Goal: Information Seeking & Learning: Learn about a topic

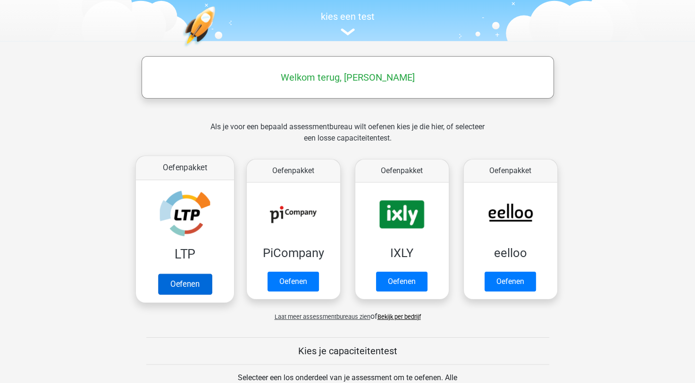
scroll to position [142, 0]
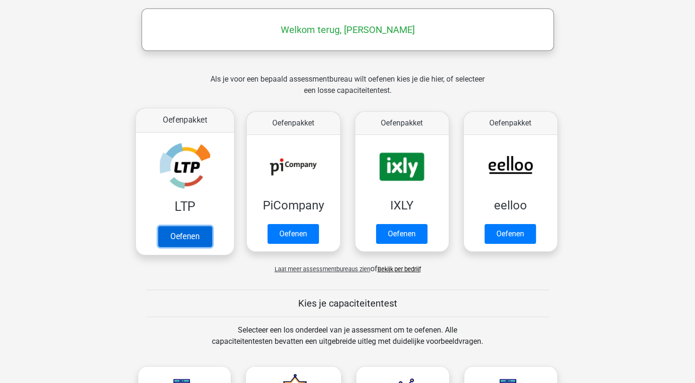
click at [180, 240] on link "Oefenen" at bounding box center [185, 236] width 54 height 21
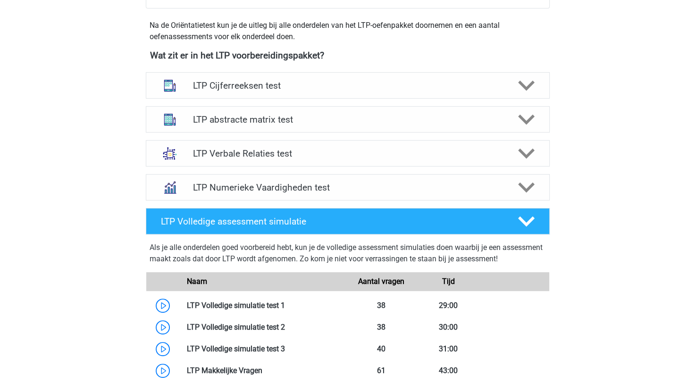
scroll to position [566, 0]
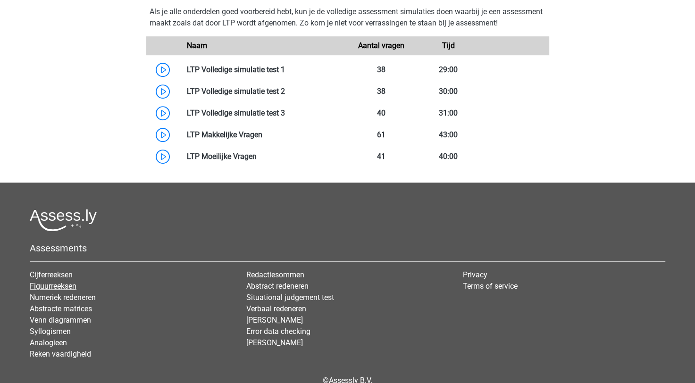
click at [67, 282] on link "Figuurreeksen" at bounding box center [53, 286] width 47 height 9
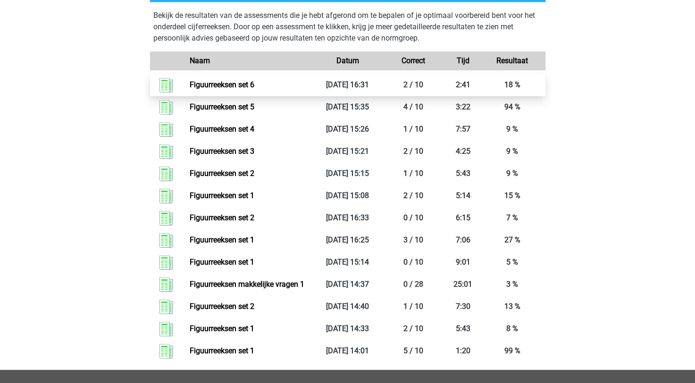
scroll to position [425, 0]
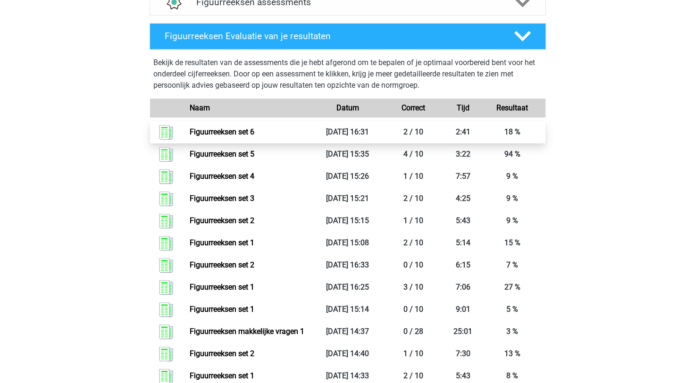
click at [233, 132] on link "Figuurreeksen set 6" at bounding box center [222, 131] width 65 height 9
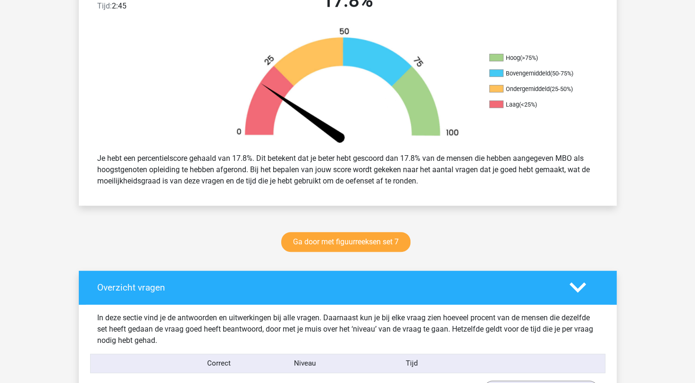
scroll to position [330, 0]
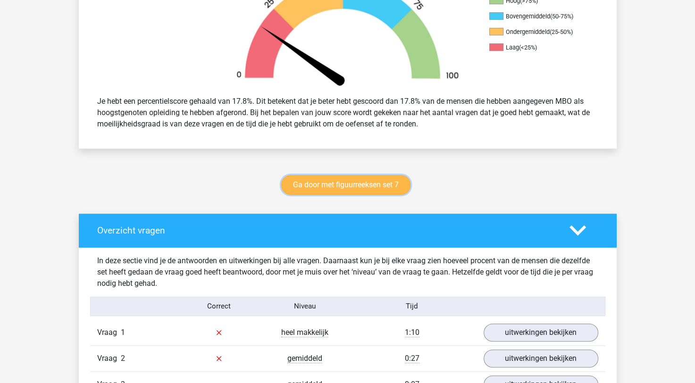
click at [355, 190] on link "Ga door met figuurreeksen set 7" at bounding box center [345, 185] width 129 height 20
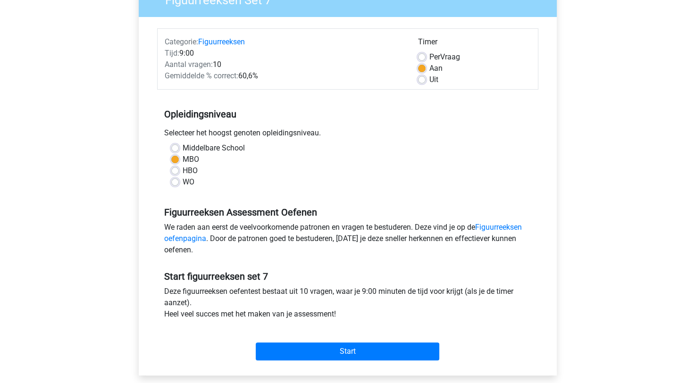
scroll to position [142, 0]
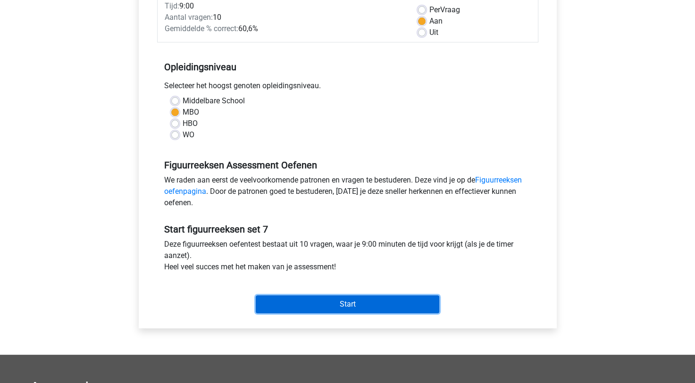
click at [396, 304] on input "Start" at bounding box center [348, 304] width 184 height 18
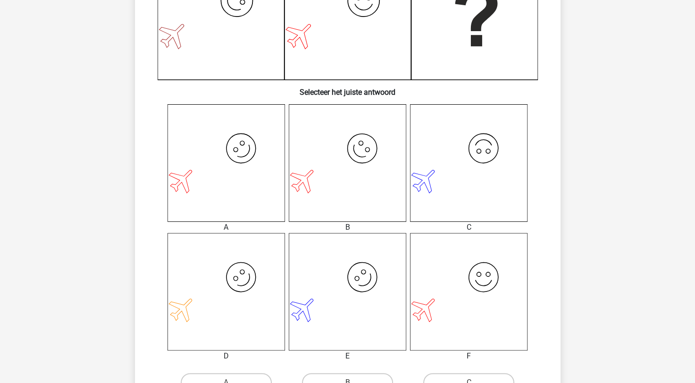
scroll to position [378, 0]
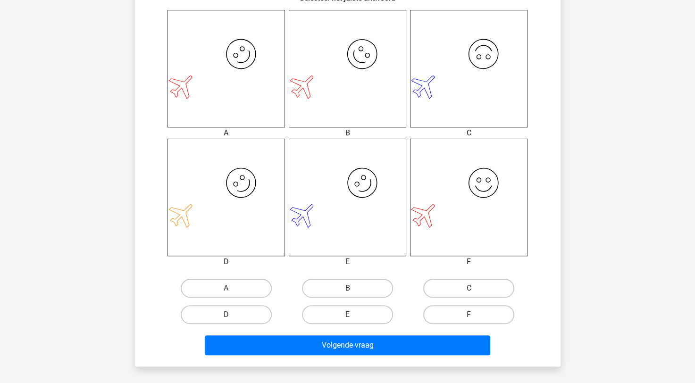
click at [344, 296] on label "B" at bounding box center [347, 288] width 91 height 19
click at [347, 295] on input "B" at bounding box center [350, 291] width 6 height 6
radio input "true"
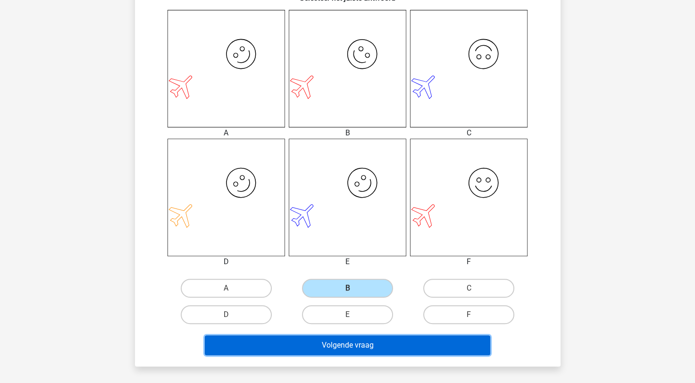
click at [401, 349] on button "Volgende vraag" at bounding box center [348, 346] width 286 height 20
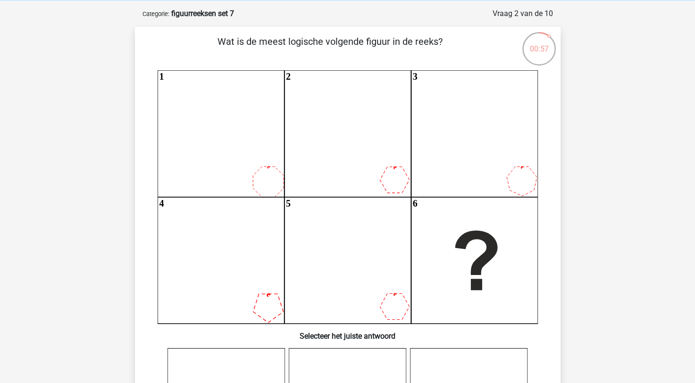
scroll to position [0, 0]
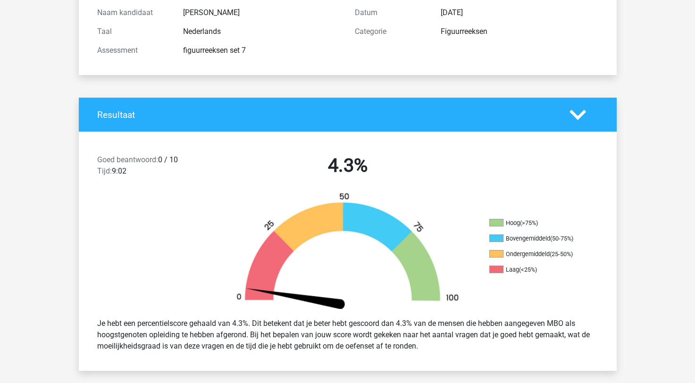
scroll to position [189, 0]
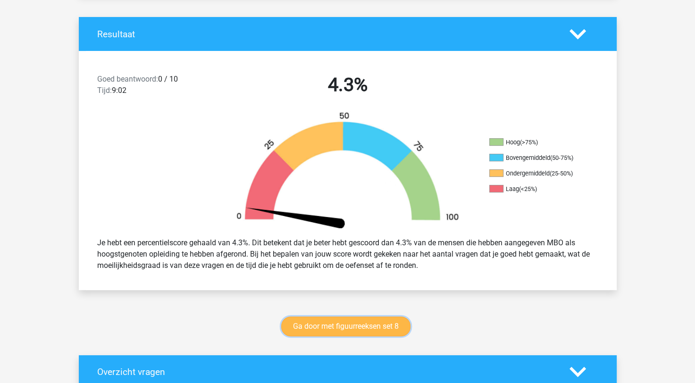
click at [341, 321] on link "Ga door met figuurreeksen set 8" at bounding box center [345, 327] width 129 height 20
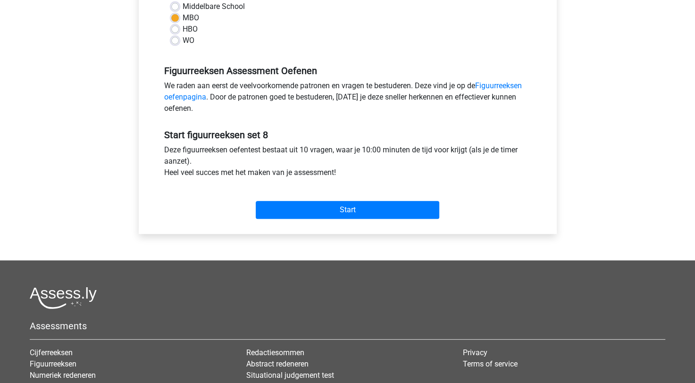
scroll to position [142, 0]
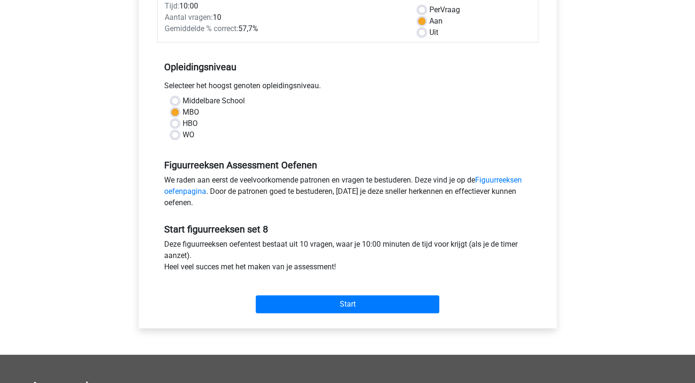
click at [611, 106] on div "[PERSON_NAME] [PERSON_NAME][EMAIL_ADDRESS][DOMAIN_NAME] Nederlands English" at bounding box center [347, 231] width 695 height 746
drag, startPoint x: 611, startPoint y: 106, endPoint x: 611, endPoint y: 116, distance: 9.5
click at [611, 116] on div "kenneth kenny_schouten@live.nl Nederlands English" at bounding box center [347, 231] width 695 height 746
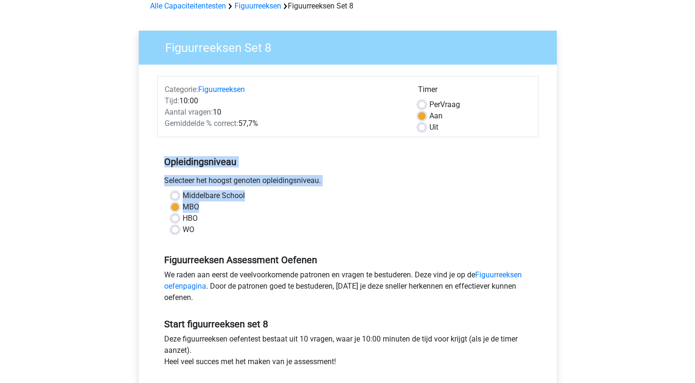
scroll to position [47, 0]
drag, startPoint x: 609, startPoint y: 116, endPoint x: 604, endPoint y: 124, distance: 9.4
click at [604, 124] on div "kenneth kenny_schouten@live.nl Nederlands English" at bounding box center [347, 326] width 695 height 746
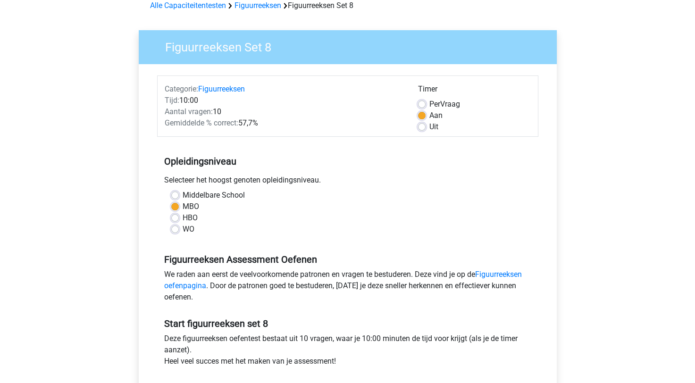
click at [600, 102] on div "kenneth kenny_schouten@live.nl Nederlands English" at bounding box center [347, 326] width 695 height 746
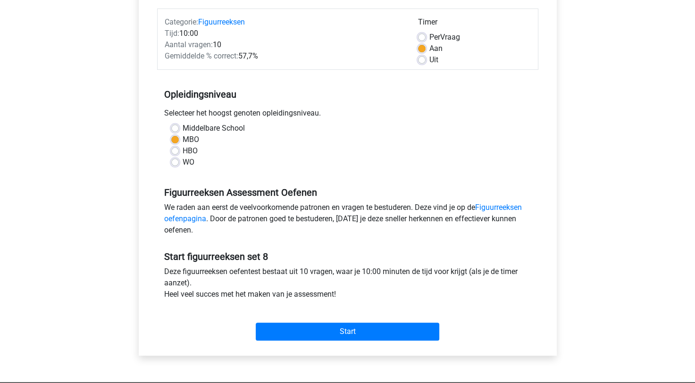
scroll to position [142, 0]
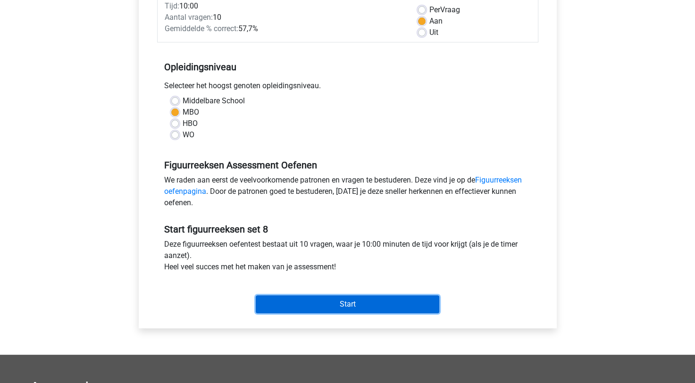
click at [367, 305] on input "Start" at bounding box center [348, 304] width 184 height 18
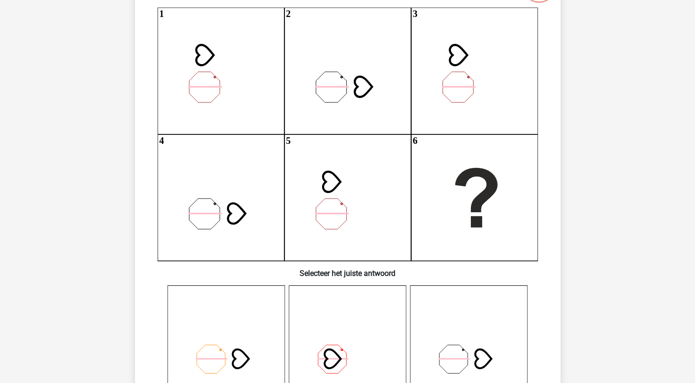
scroll to position [94, 0]
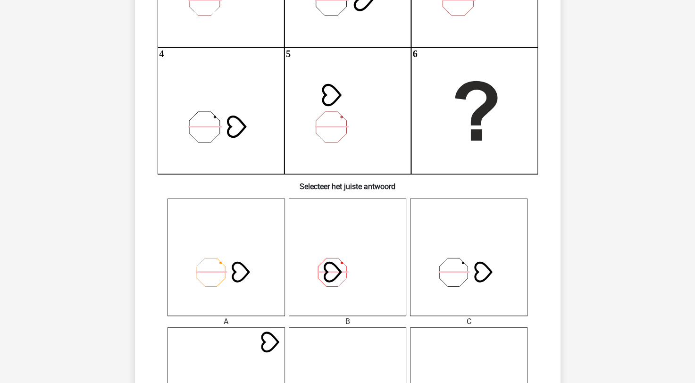
click at [490, 257] on icon at bounding box center [469, 258] width 118 height 118
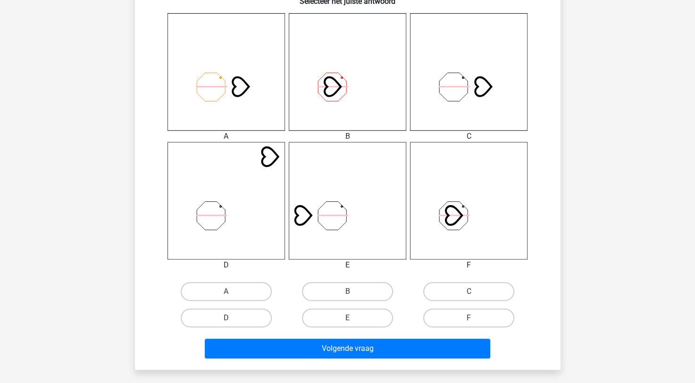
scroll to position [425, 0]
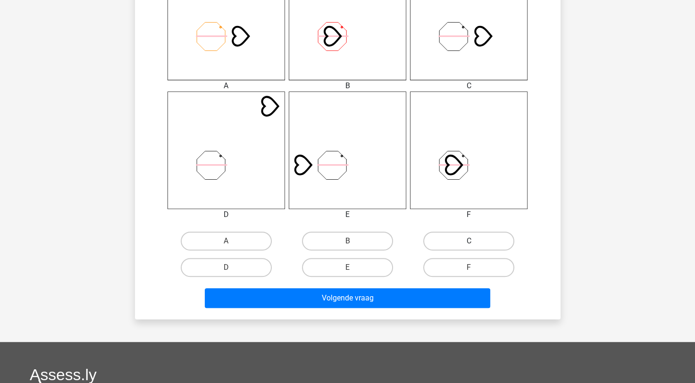
click at [442, 238] on label "C" at bounding box center [468, 241] width 91 height 19
click at [469, 241] on input "C" at bounding box center [472, 244] width 6 height 6
radio input "true"
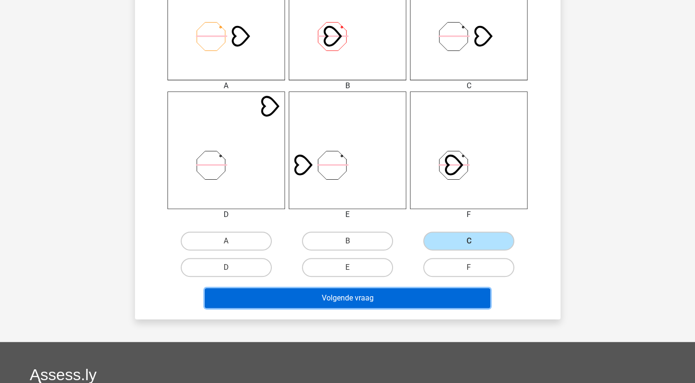
click at [392, 301] on button "Volgende vraag" at bounding box center [348, 298] width 286 height 20
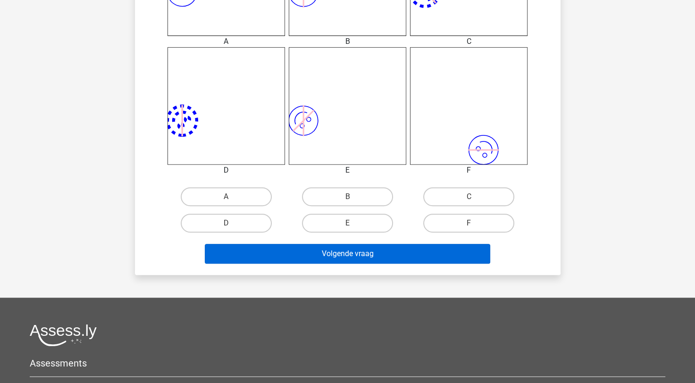
scroll to position [472, 0]
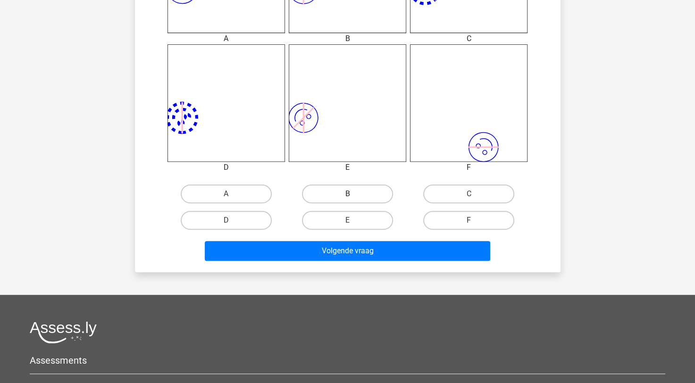
click at [354, 198] on label "B" at bounding box center [347, 194] width 91 height 19
click at [354, 198] on input "B" at bounding box center [350, 197] width 6 height 6
radio input "true"
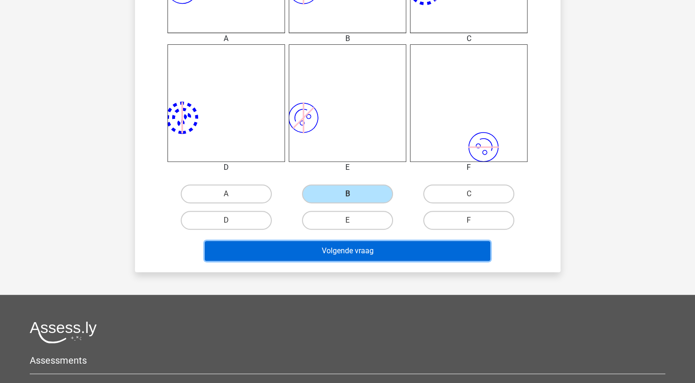
click at [363, 253] on button "Volgende vraag" at bounding box center [348, 251] width 286 height 20
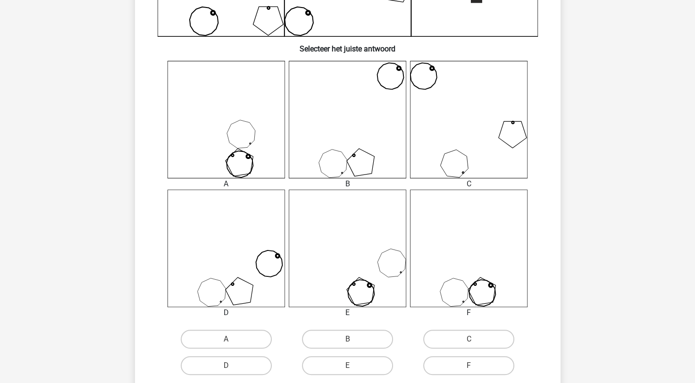
scroll to position [425, 0]
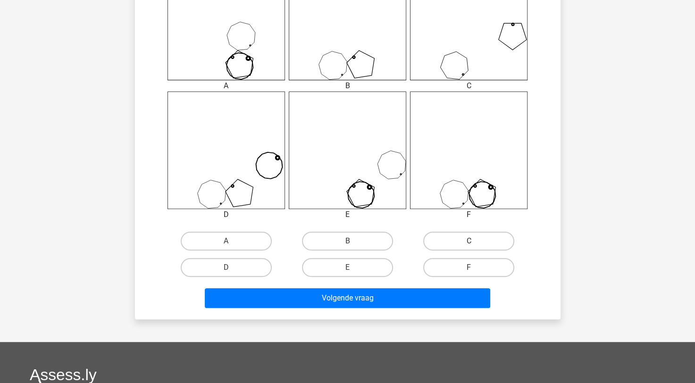
click at [489, 237] on label "C" at bounding box center [468, 241] width 91 height 19
click at [475, 241] on input "C" at bounding box center [472, 244] width 6 height 6
radio input "true"
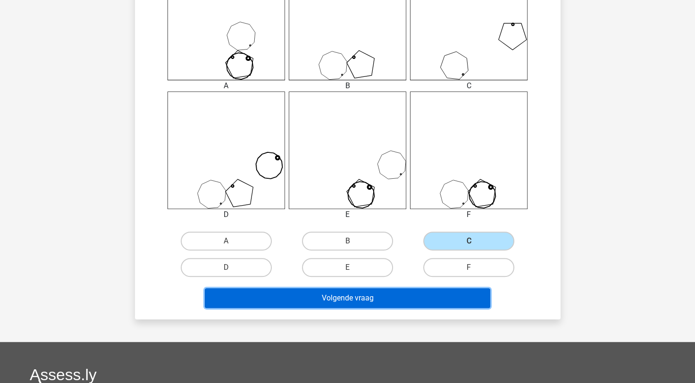
click at [349, 296] on button "Volgende vraag" at bounding box center [348, 298] width 286 height 20
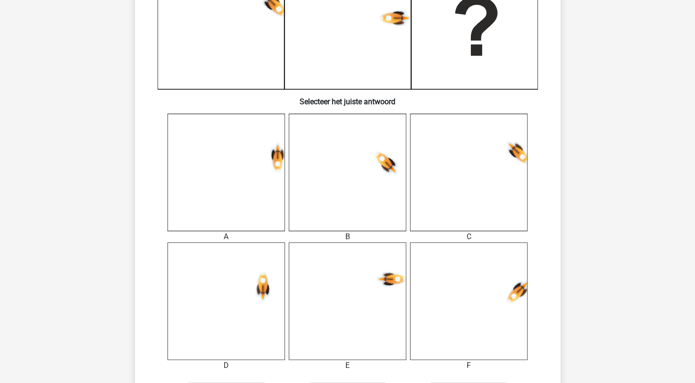
scroll to position [378, 0]
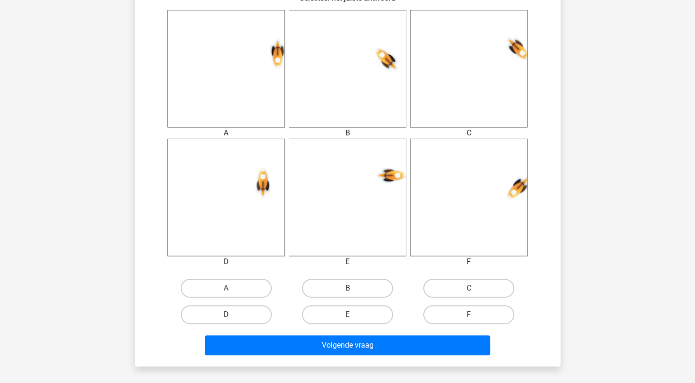
click at [236, 311] on label "D" at bounding box center [226, 314] width 91 height 19
click at [232, 315] on input "D" at bounding box center [229, 318] width 6 height 6
radio input "true"
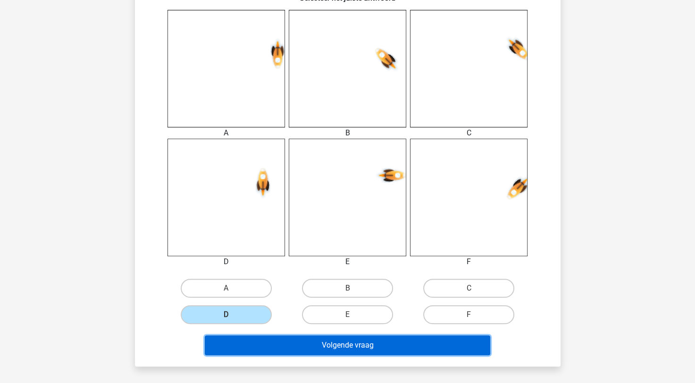
click at [346, 344] on button "Volgende vraag" at bounding box center [348, 346] width 286 height 20
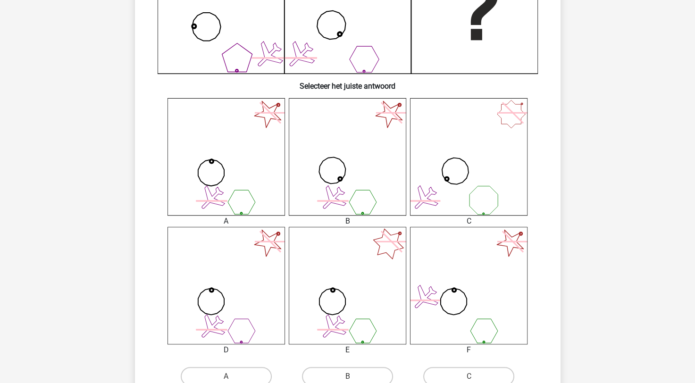
scroll to position [472, 0]
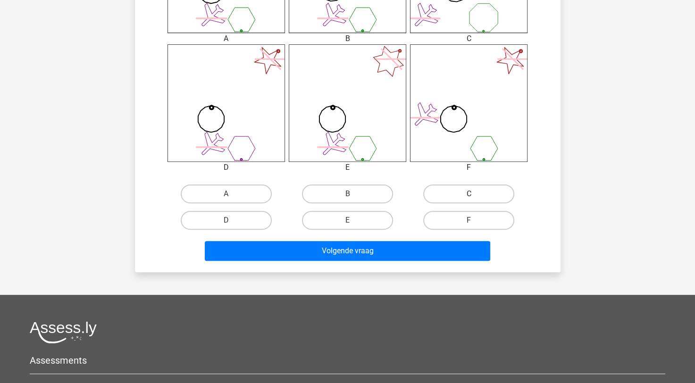
click at [444, 189] on label "C" at bounding box center [468, 194] width 91 height 19
click at [469, 194] on input "C" at bounding box center [472, 197] width 6 height 6
radio input "true"
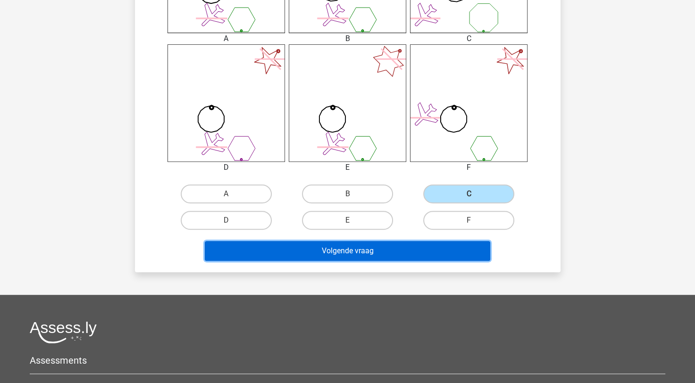
click at [363, 250] on button "Volgende vraag" at bounding box center [348, 251] width 286 height 20
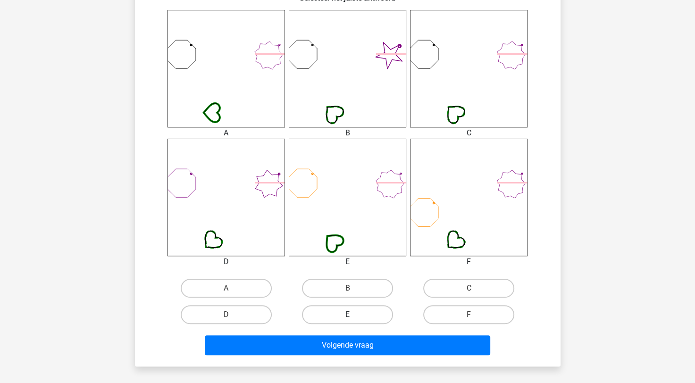
scroll to position [425, 0]
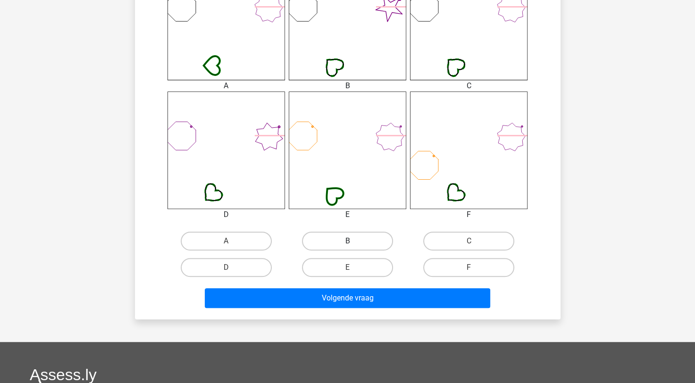
click at [320, 245] on label "B" at bounding box center [347, 241] width 91 height 19
click at [347, 245] on input "B" at bounding box center [350, 244] width 6 height 6
radio input "true"
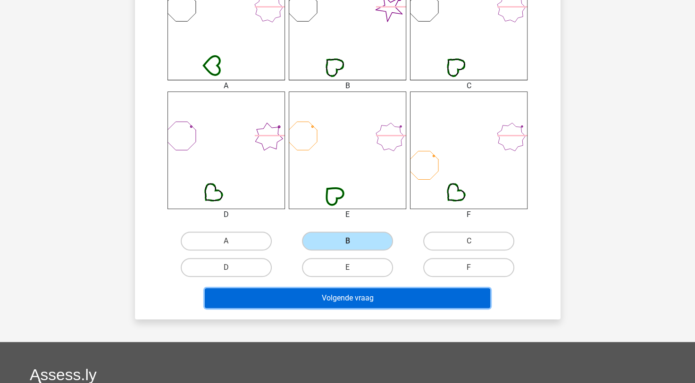
click at [315, 299] on button "Volgende vraag" at bounding box center [348, 298] width 286 height 20
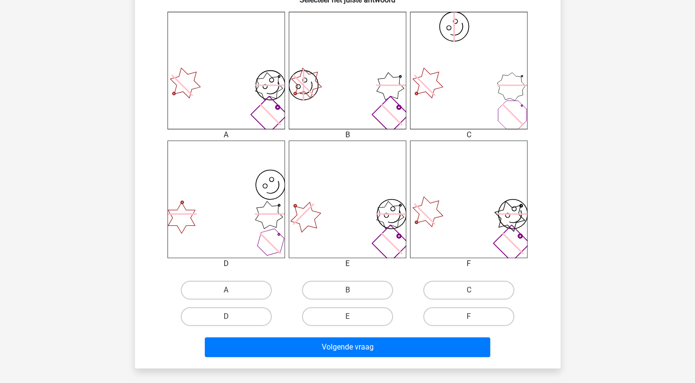
scroll to position [378, 0]
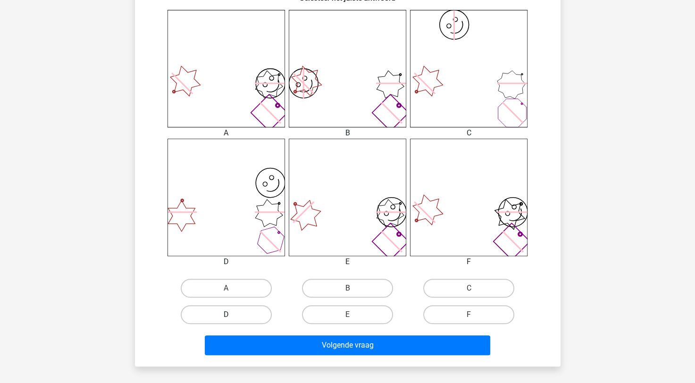
click at [232, 312] on label "D" at bounding box center [226, 314] width 91 height 19
click at [232, 315] on input "D" at bounding box center [229, 318] width 6 height 6
radio input "true"
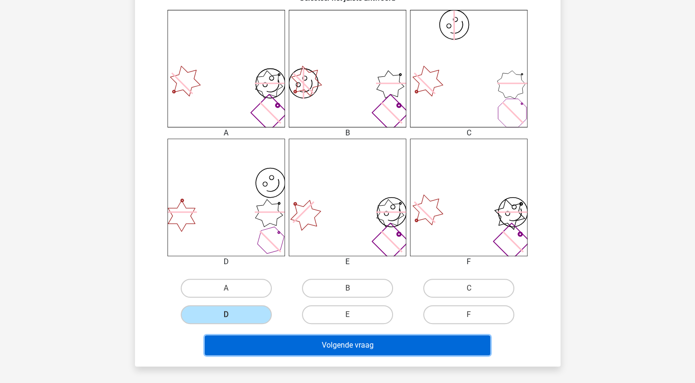
click at [329, 340] on button "Volgende vraag" at bounding box center [348, 346] width 286 height 20
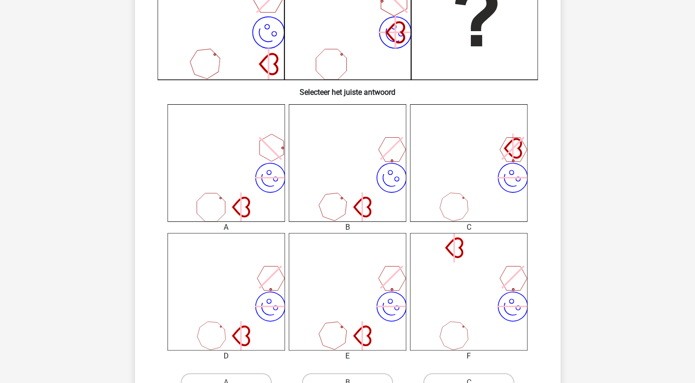
scroll to position [425, 0]
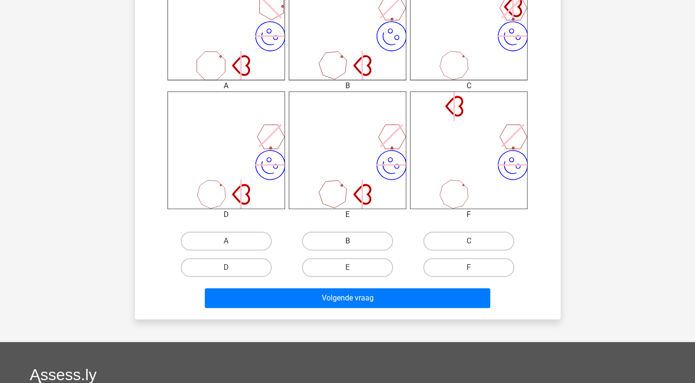
click at [374, 247] on label "B" at bounding box center [347, 241] width 91 height 19
click at [354, 247] on input "B" at bounding box center [350, 244] width 6 height 6
radio input "true"
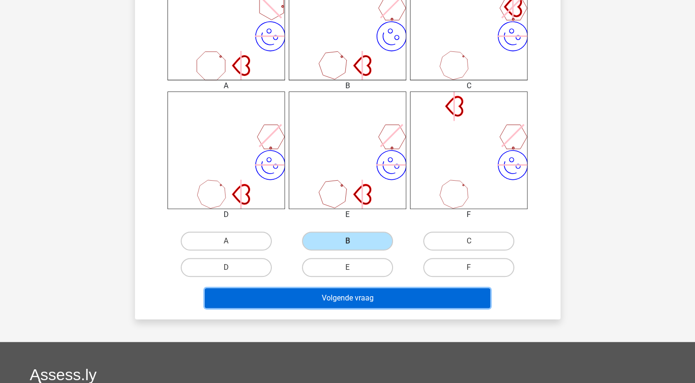
click at [337, 299] on button "Volgende vraag" at bounding box center [348, 298] width 286 height 20
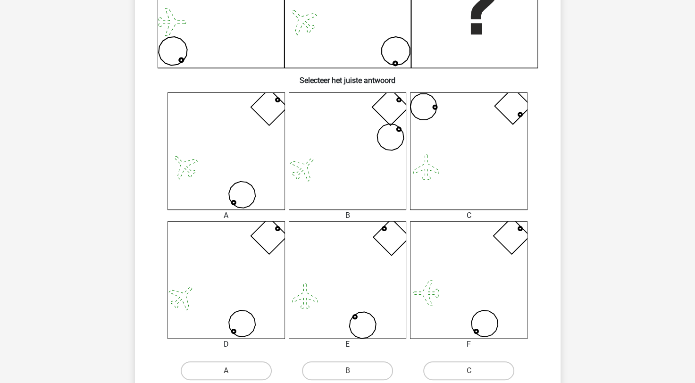
scroll to position [389, 0]
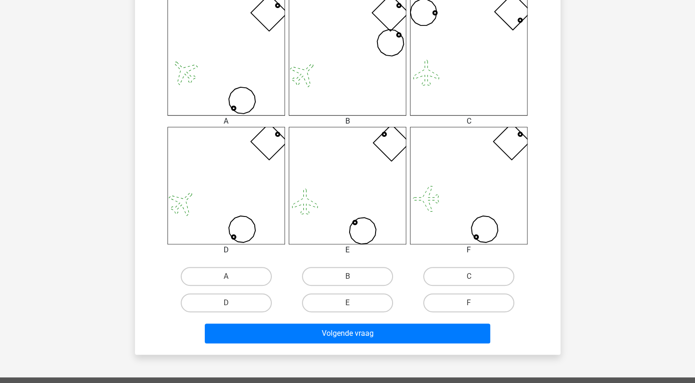
click at [451, 313] on div "F" at bounding box center [468, 303] width 121 height 26
click at [453, 310] on label "F" at bounding box center [468, 303] width 91 height 19
click at [469, 309] on input "F" at bounding box center [472, 306] width 6 height 6
radio input "true"
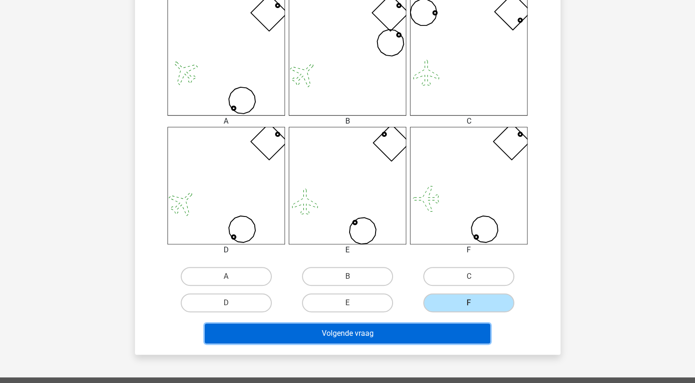
click at [432, 330] on button "Volgende vraag" at bounding box center [348, 334] width 286 height 20
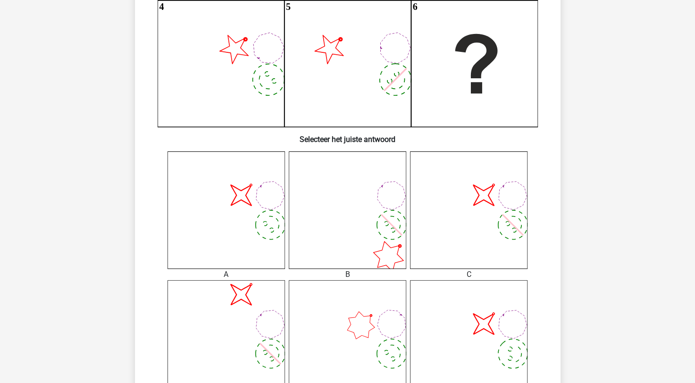
scroll to position [472, 0]
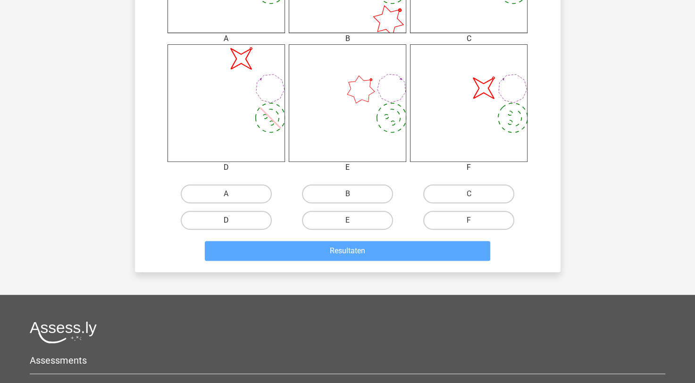
click at [252, 219] on label "D" at bounding box center [226, 220] width 91 height 19
click at [232, 220] on input "D" at bounding box center [229, 223] width 6 height 6
radio input "true"
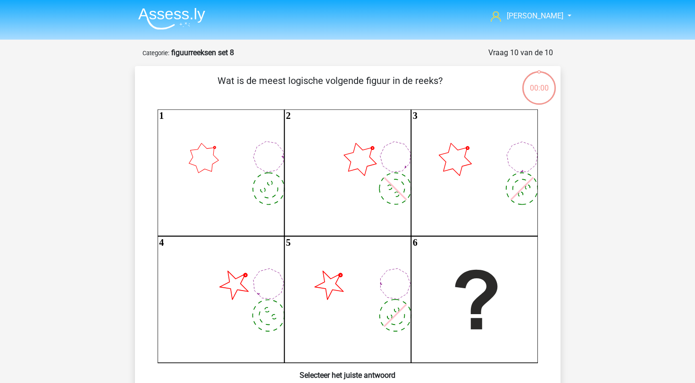
scroll to position [472, 0]
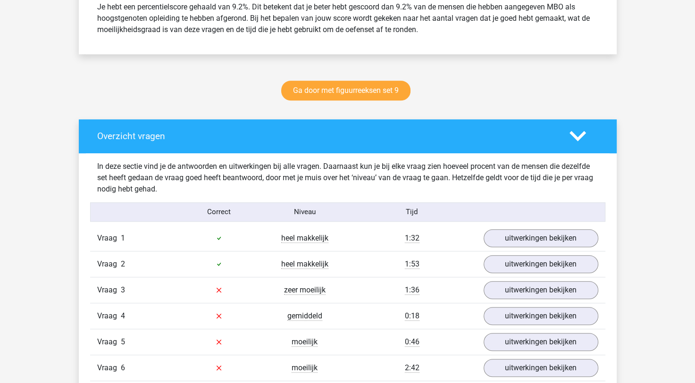
scroll to position [566, 0]
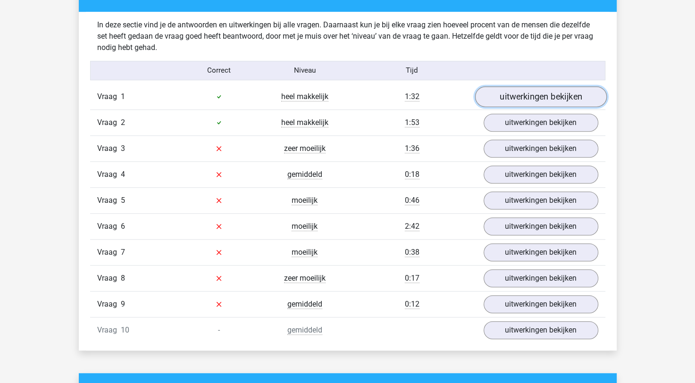
click at [502, 93] on link "uitwerkingen bekijken" at bounding box center [541, 96] width 132 height 21
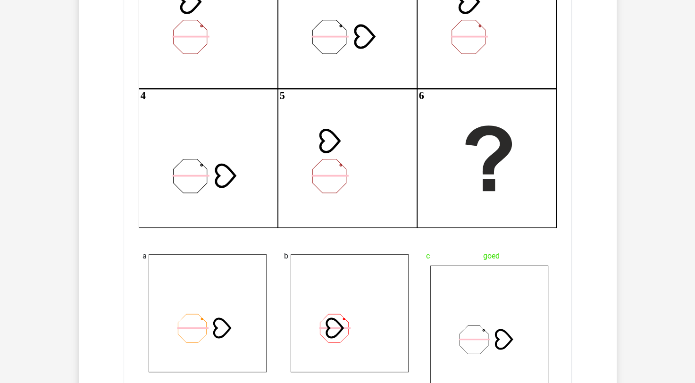
scroll to position [661, 0]
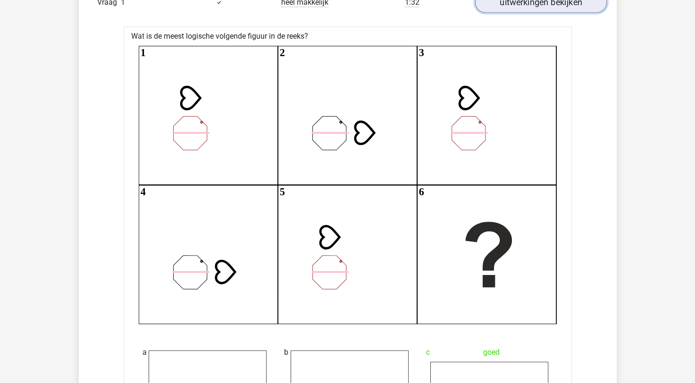
click at [555, 9] on link "uitwerkingen bekijken" at bounding box center [541, 2] width 132 height 21
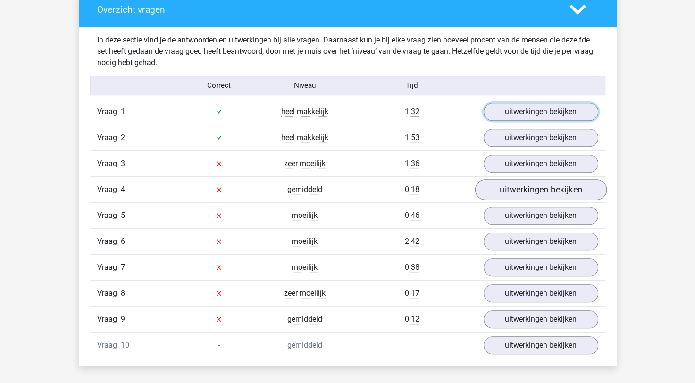
scroll to position [566, 0]
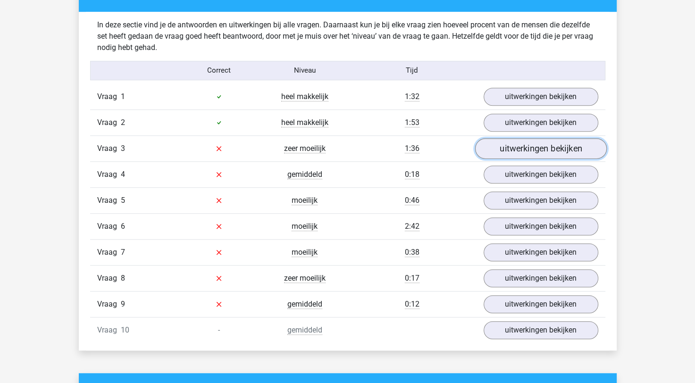
click at [560, 152] on link "uitwerkingen bekijken" at bounding box center [541, 148] width 132 height 21
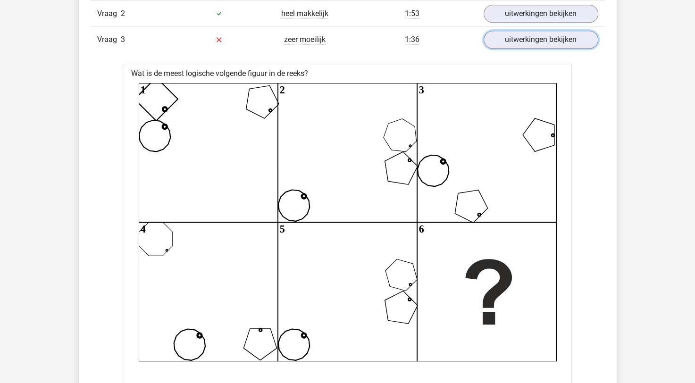
scroll to position [661, 0]
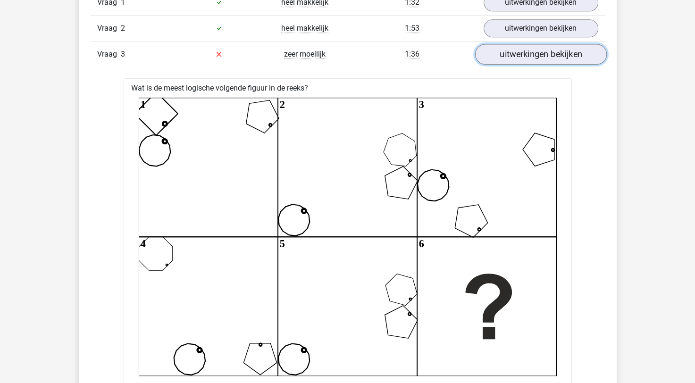
click at [545, 51] on link "uitwerkingen bekijken" at bounding box center [541, 54] width 132 height 21
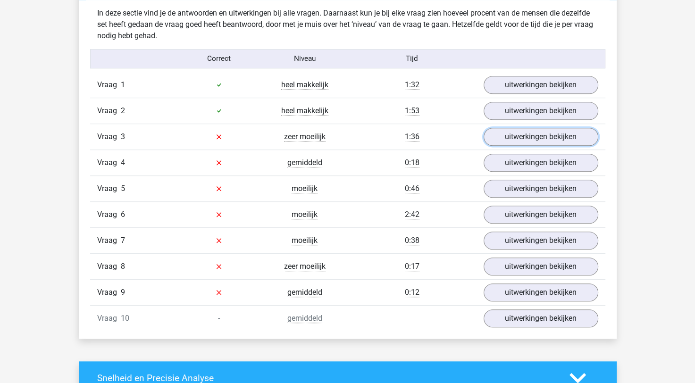
scroll to position [614, 0]
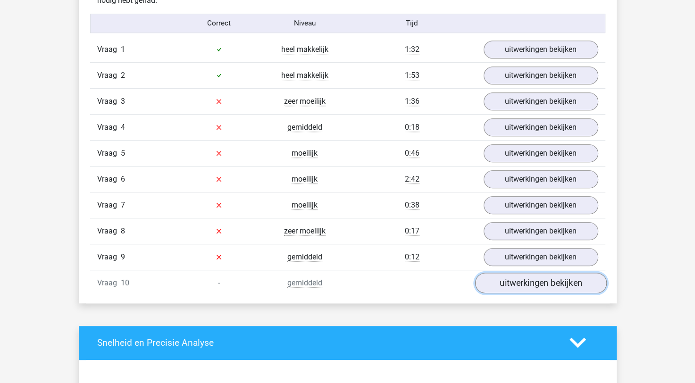
click at [536, 286] on link "uitwerkingen bekijken" at bounding box center [541, 283] width 132 height 21
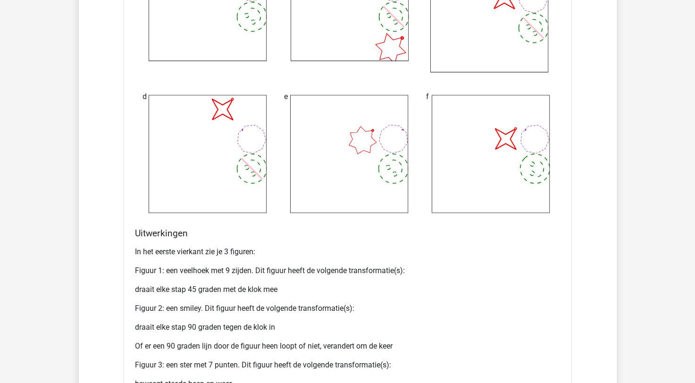
scroll to position [1463, 0]
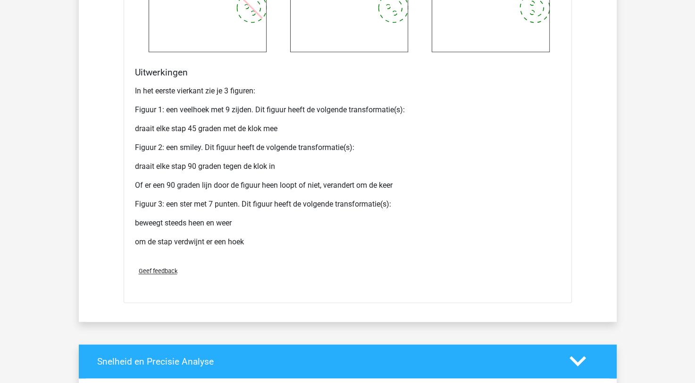
click at [172, 270] on span "Geef feedback" at bounding box center [158, 271] width 39 height 7
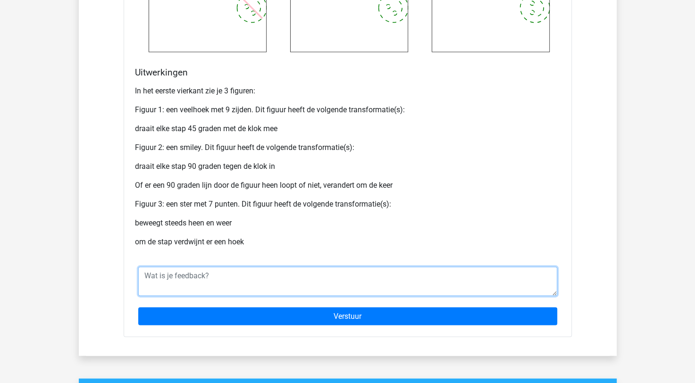
click at [213, 276] on textarea at bounding box center [347, 281] width 419 height 29
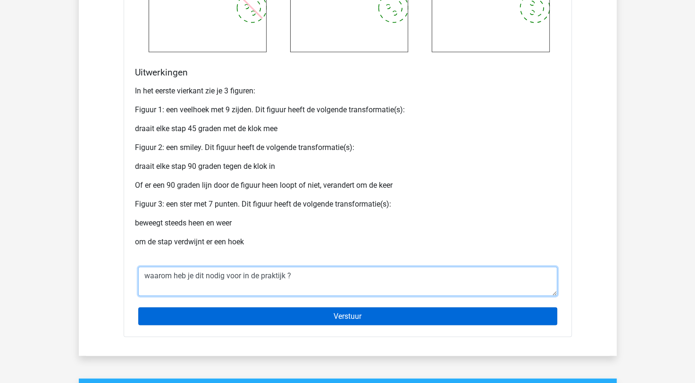
type textarea "waarom heb je dit nodig voor in de praktijk ?"
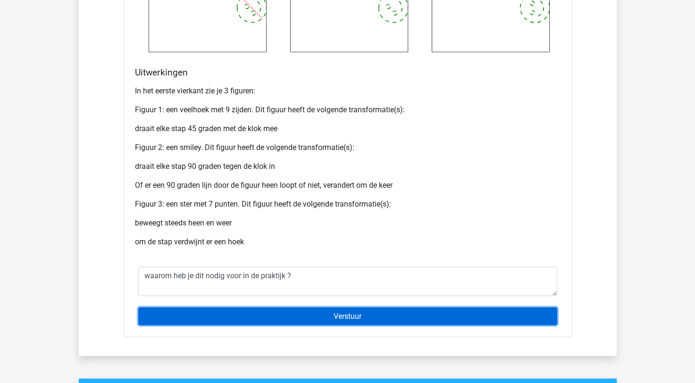
click at [265, 313] on input "Verstuur" at bounding box center [347, 316] width 419 height 18
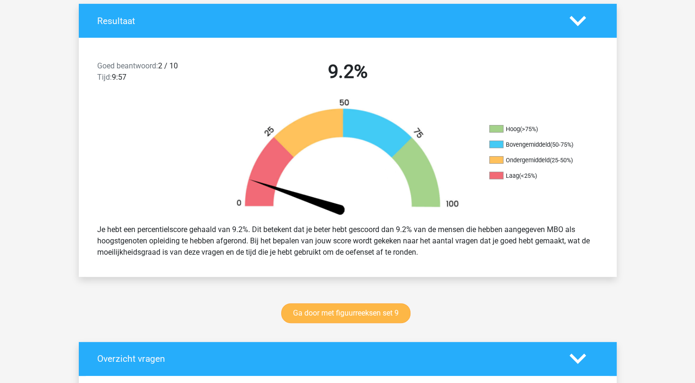
scroll to position [202, 0]
click at [322, 309] on link "Ga door met figuurreeksen set 9" at bounding box center [345, 314] width 129 height 20
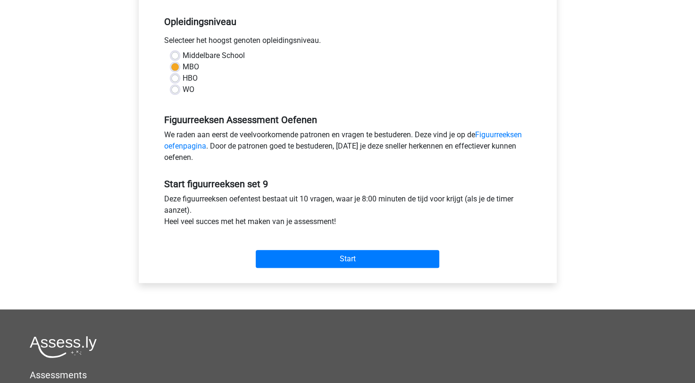
scroll to position [189, 0]
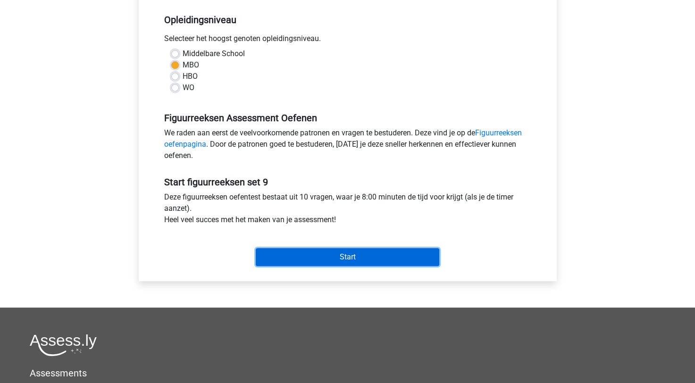
click at [371, 261] on input "Start" at bounding box center [348, 257] width 184 height 18
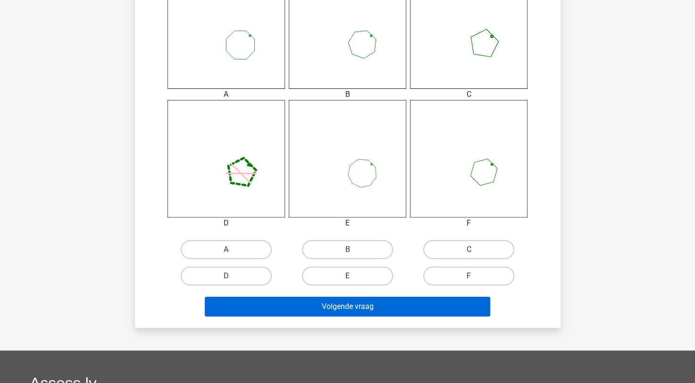
scroll to position [472, 0]
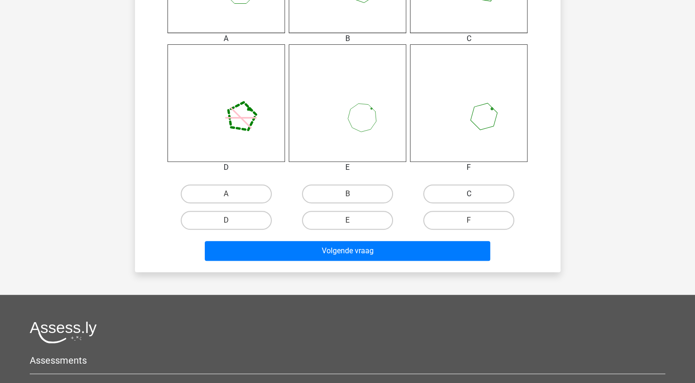
click at [480, 193] on label "C" at bounding box center [468, 194] width 91 height 19
click at [475, 194] on input "C" at bounding box center [472, 197] width 6 height 6
radio input "true"
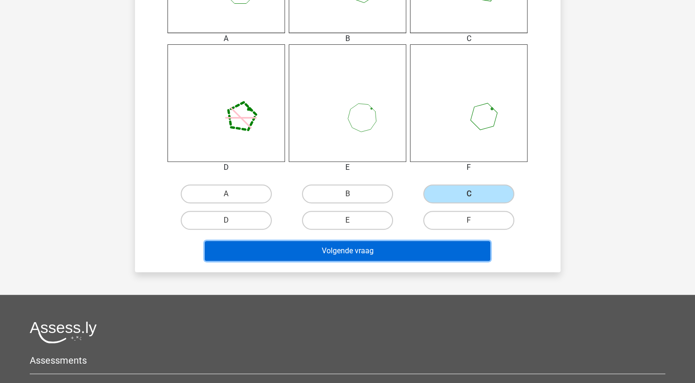
click at [391, 253] on button "Volgende vraag" at bounding box center [348, 251] width 286 height 20
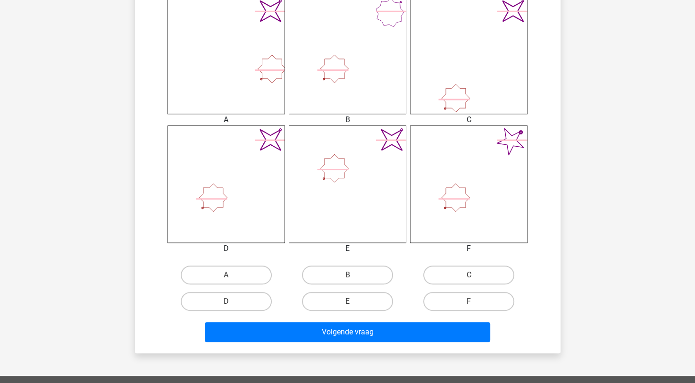
scroll to position [425, 0]
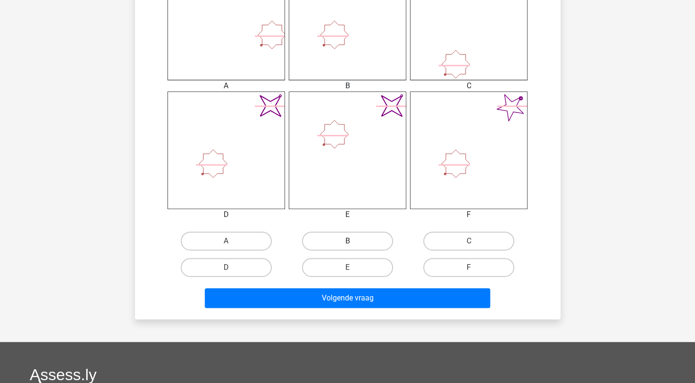
click at [378, 250] on label "B" at bounding box center [347, 241] width 91 height 19
click at [354, 247] on input "B" at bounding box center [350, 244] width 6 height 6
radio input "true"
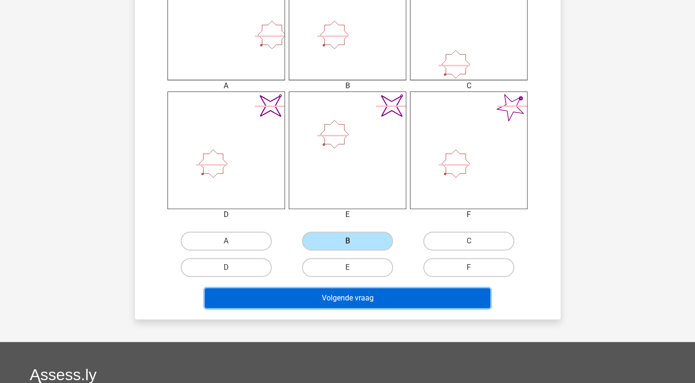
click at [355, 298] on button "Volgende vraag" at bounding box center [348, 298] width 286 height 20
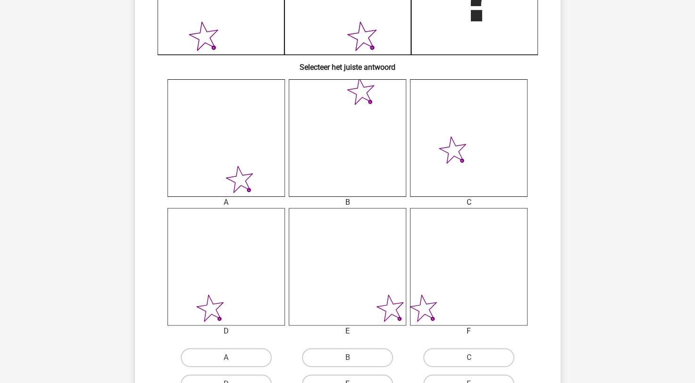
scroll to position [378, 0]
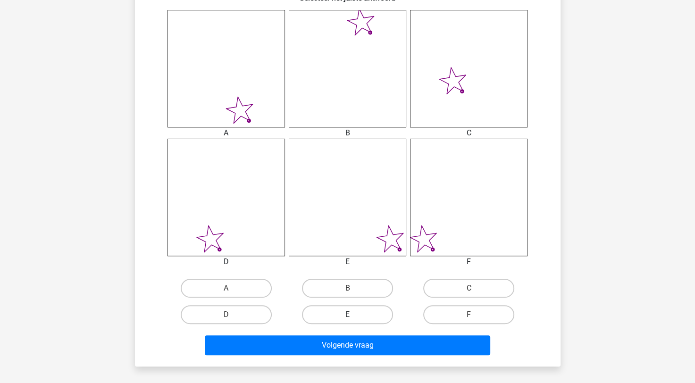
click at [332, 317] on label "E" at bounding box center [347, 314] width 91 height 19
click at [347, 317] on input "E" at bounding box center [350, 318] width 6 height 6
radio input "true"
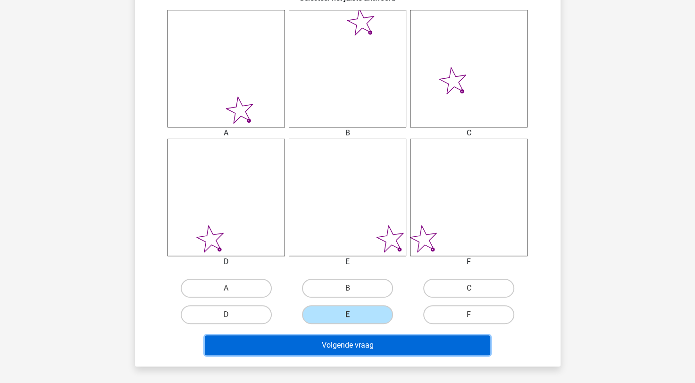
click at [345, 336] on button "Volgende vraag" at bounding box center [348, 346] width 286 height 20
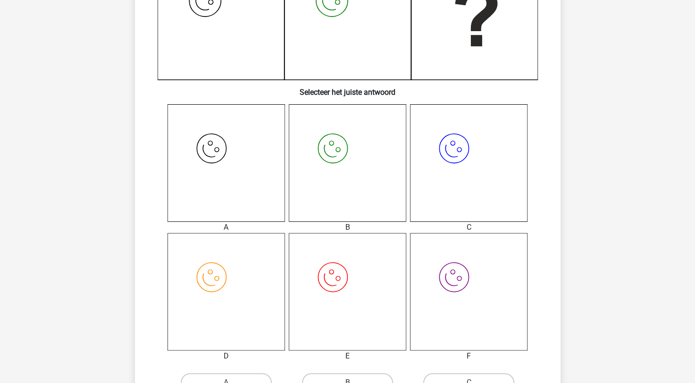
scroll to position [330, 0]
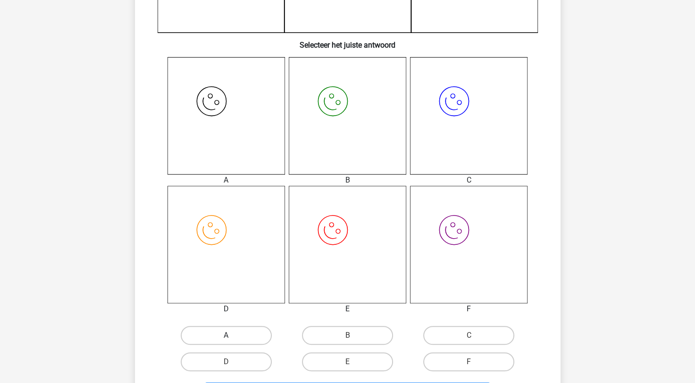
click at [247, 329] on label "A" at bounding box center [226, 335] width 91 height 19
click at [232, 336] on input "A" at bounding box center [229, 339] width 6 height 6
radio input "true"
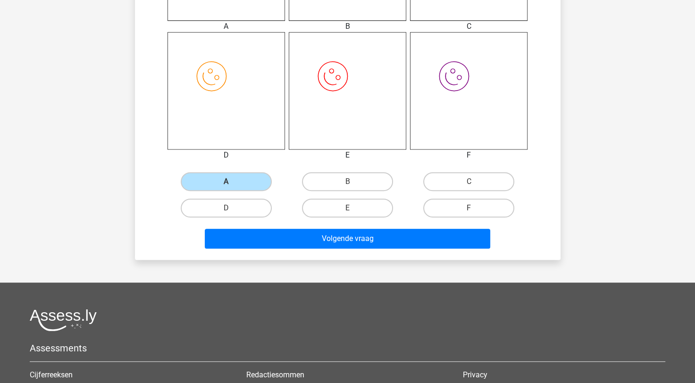
scroll to position [519, 0]
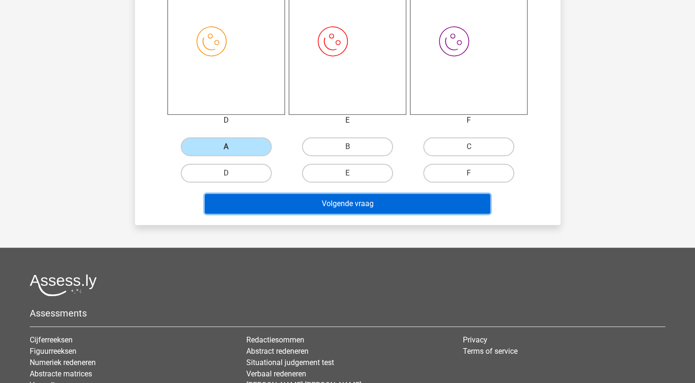
click at [464, 206] on button "Volgende vraag" at bounding box center [348, 204] width 286 height 20
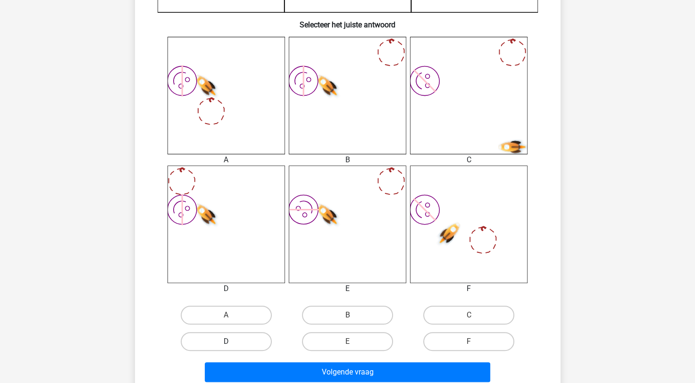
scroll to position [378, 0]
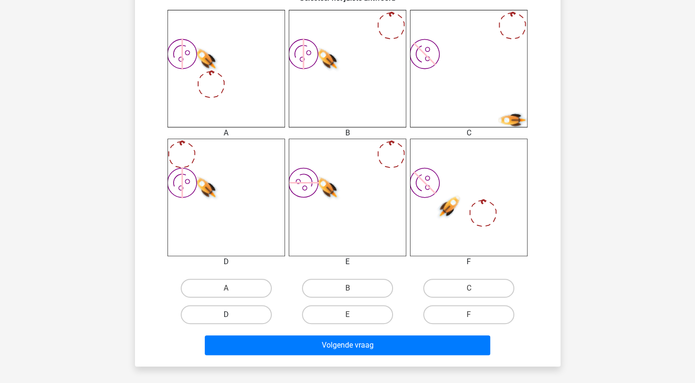
click at [264, 315] on label "D" at bounding box center [226, 314] width 91 height 19
click at [232, 315] on input "D" at bounding box center [229, 318] width 6 height 6
radio input "true"
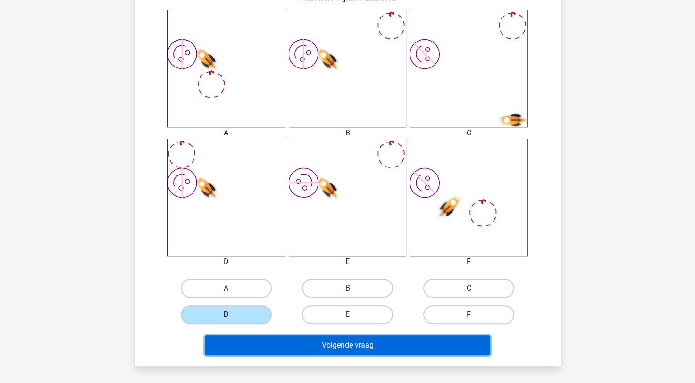
click at [327, 340] on button "Volgende vraag" at bounding box center [348, 346] width 286 height 20
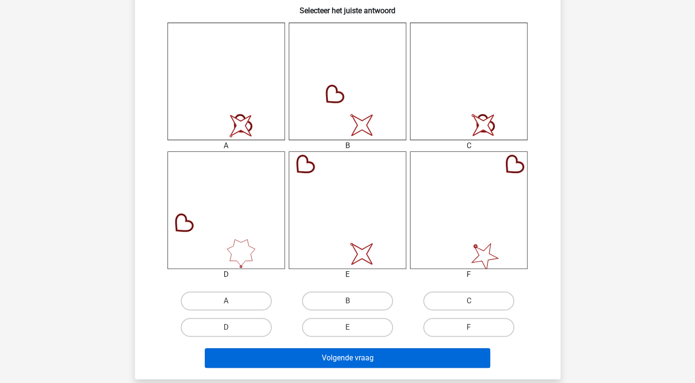
scroll to position [425, 0]
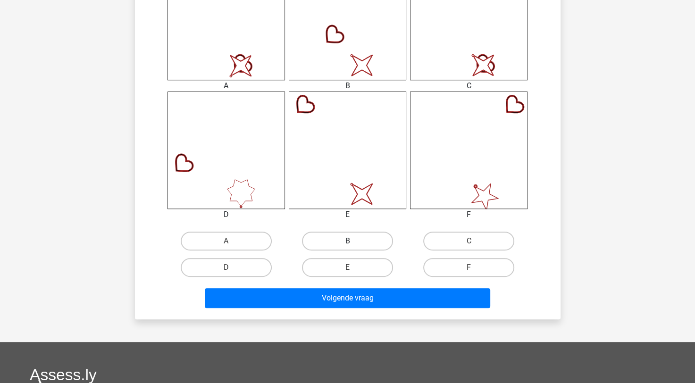
click at [350, 238] on label "B" at bounding box center [347, 241] width 91 height 19
click at [350, 241] on input "B" at bounding box center [350, 244] width 6 height 6
radio input "true"
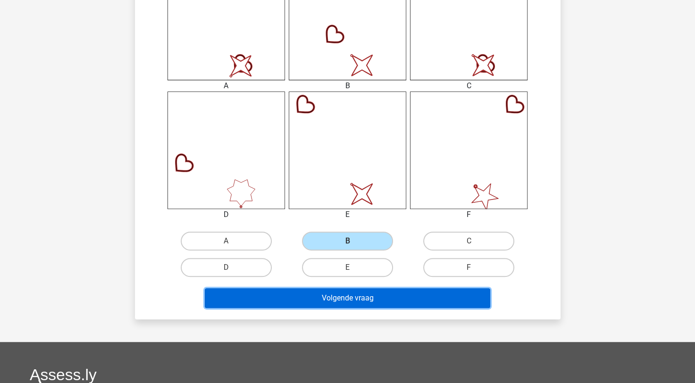
click at [343, 295] on button "Volgende vraag" at bounding box center [348, 298] width 286 height 20
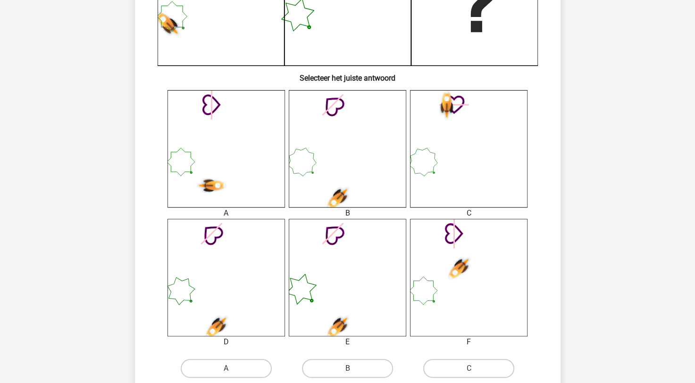
scroll to position [330, 0]
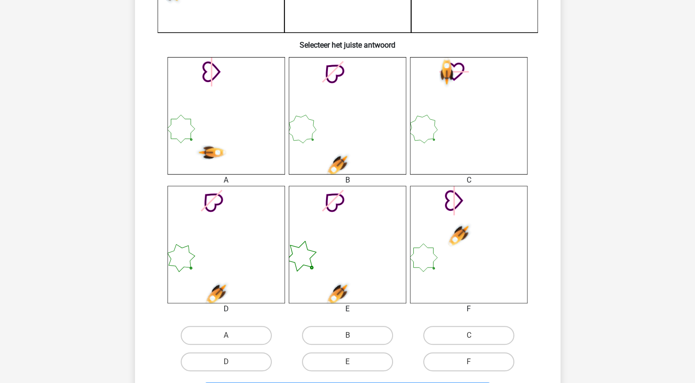
click at [340, 346] on div "B" at bounding box center [347, 335] width 121 height 26
click at [342, 340] on label "B" at bounding box center [347, 335] width 91 height 19
click at [347, 340] on input "B" at bounding box center [350, 339] width 6 height 6
radio input "true"
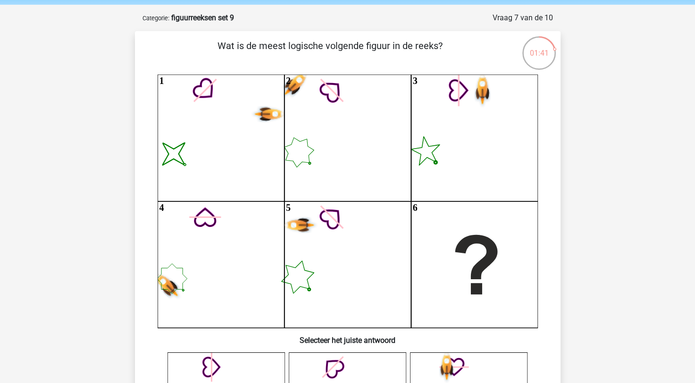
scroll to position [0, 0]
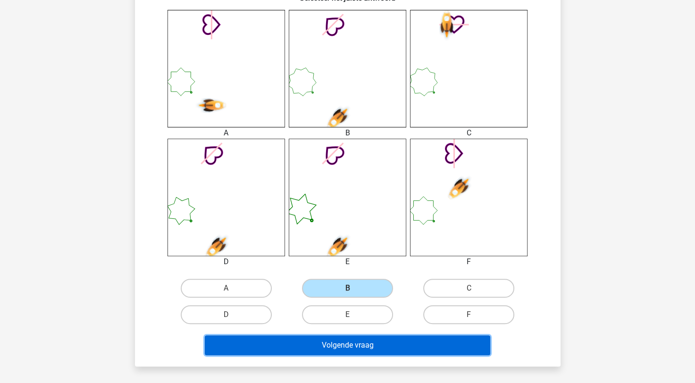
click at [359, 353] on button "Volgende vraag" at bounding box center [348, 346] width 286 height 20
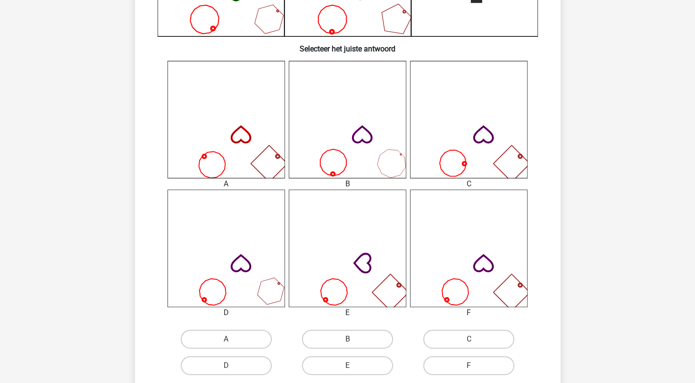
scroll to position [330, 0]
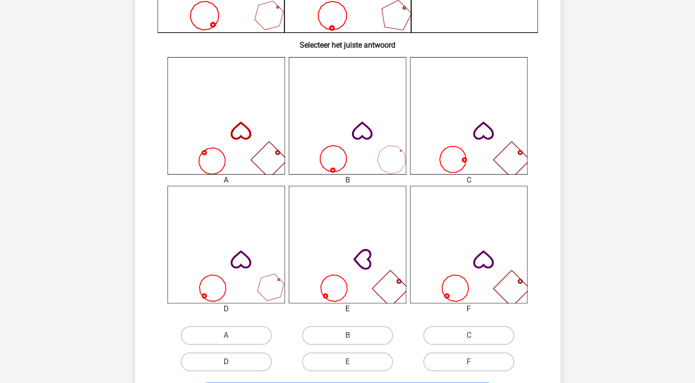
click at [247, 360] on label "D" at bounding box center [226, 362] width 91 height 19
click at [232, 362] on input "D" at bounding box center [229, 365] width 6 height 6
radio input "true"
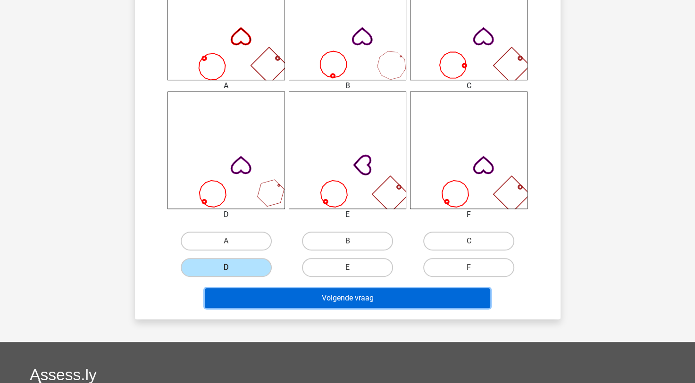
click at [373, 305] on button "Volgende vraag" at bounding box center [348, 298] width 286 height 20
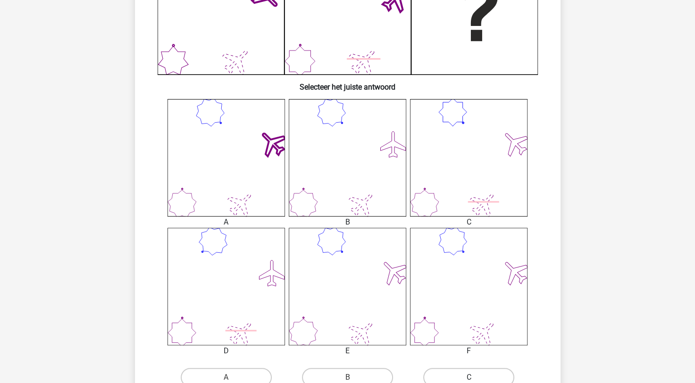
click at [486, 377] on label "C" at bounding box center [468, 377] width 91 height 19
click at [475, 378] on input "C" at bounding box center [472, 381] width 6 height 6
radio input "true"
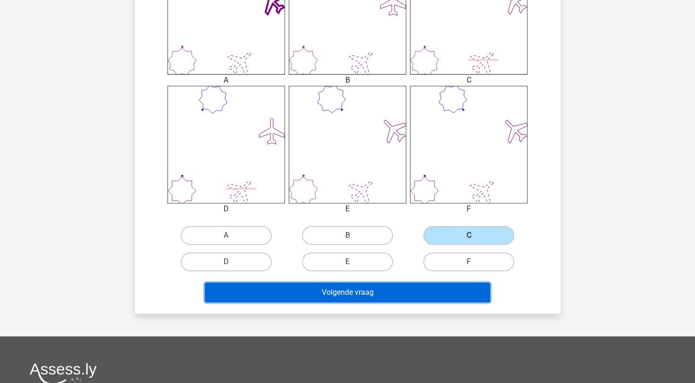
click at [439, 295] on button "Volgende vraag" at bounding box center [348, 293] width 286 height 20
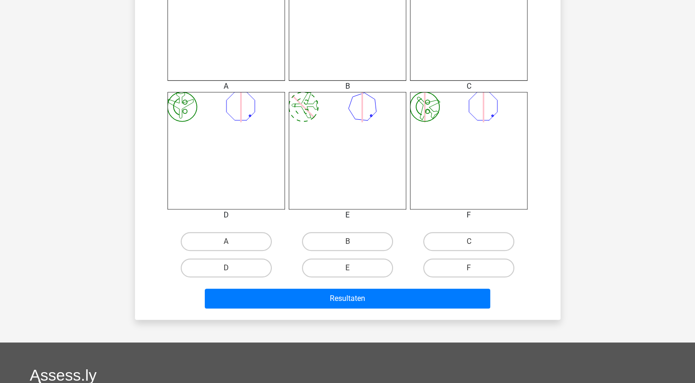
scroll to position [472, 0]
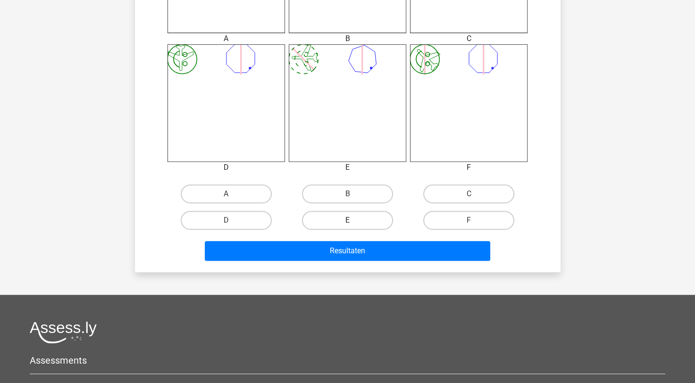
click at [345, 221] on label "E" at bounding box center [347, 220] width 91 height 19
click at [347, 221] on input "E" at bounding box center [350, 223] width 6 height 6
radio input "true"
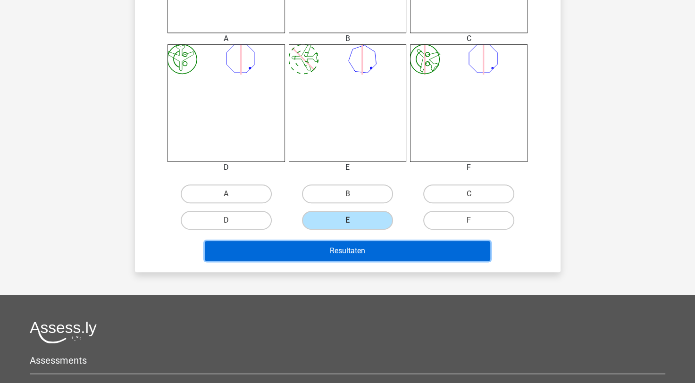
click at [339, 251] on button "Resultaten" at bounding box center [348, 251] width 286 height 20
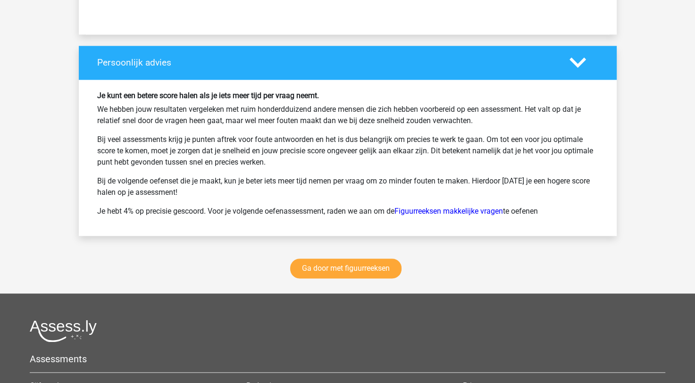
scroll to position [1274, 0]
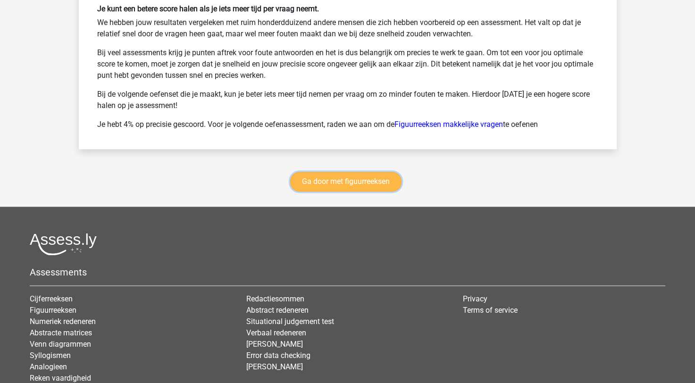
click at [355, 185] on link "Ga door met figuurreeksen" at bounding box center [345, 182] width 111 height 20
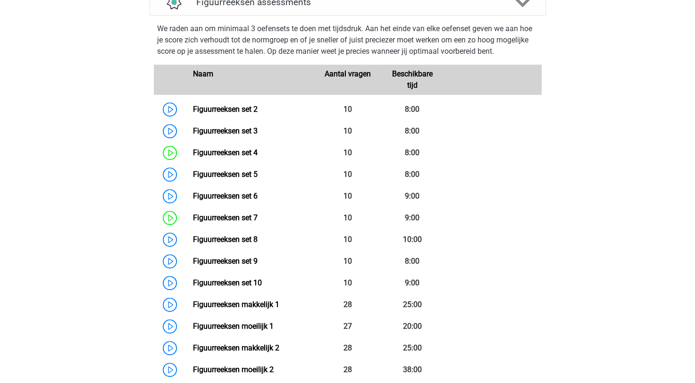
scroll to position [410, 0]
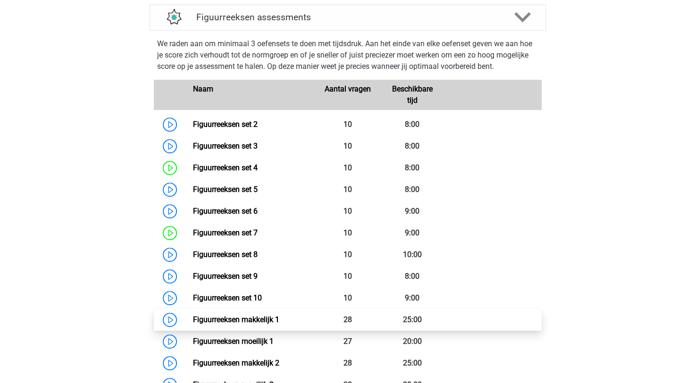
click at [279, 319] on link "Figuurreeksen makkelijk 1" at bounding box center [236, 319] width 86 height 9
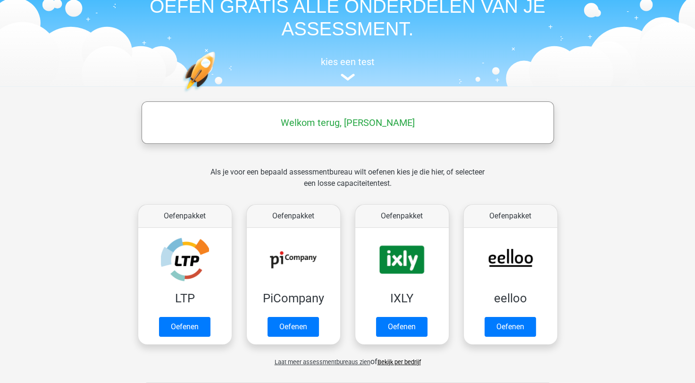
scroll to position [94, 0]
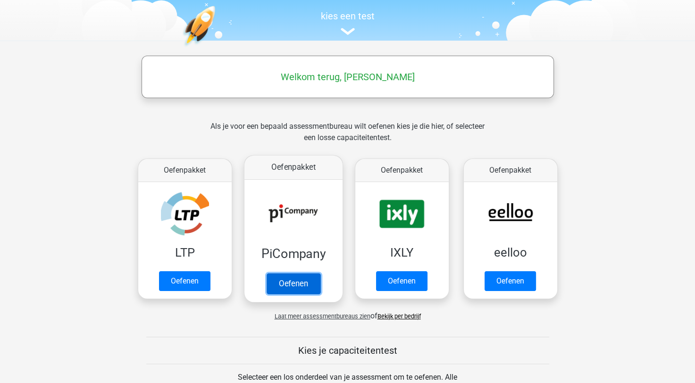
click at [287, 283] on link "Oefenen" at bounding box center [293, 283] width 54 height 21
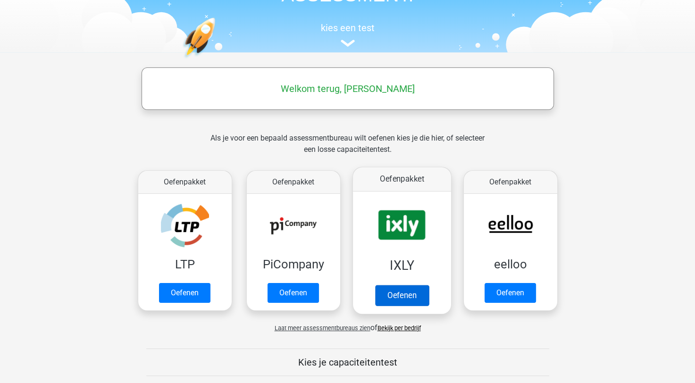
scroll to position [142, 0]
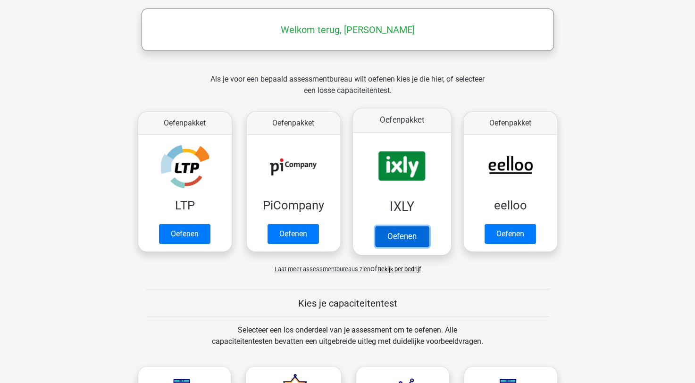
click at [415, 237] on link "Oefenen" at bounding box center [402, 236] width 54 height 21
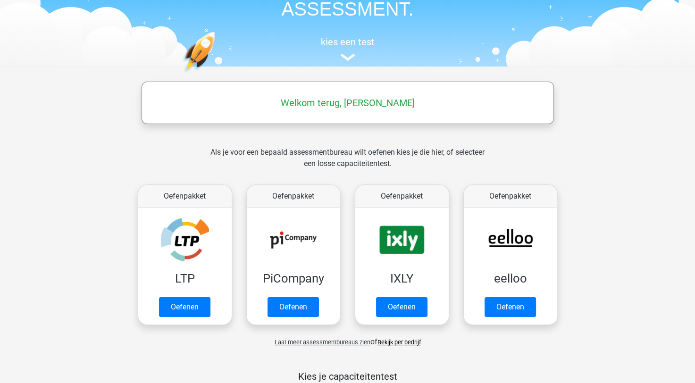
scroll to position [142, 0]
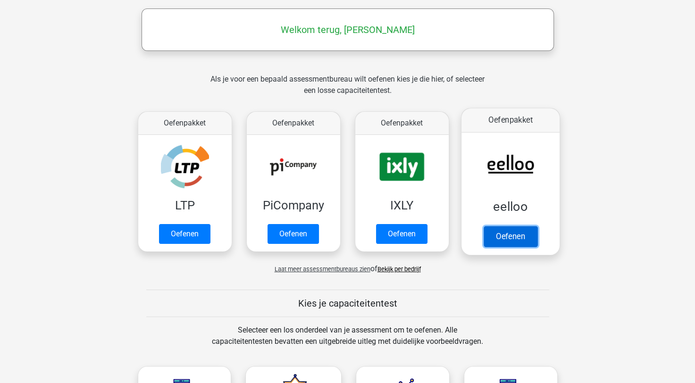
click at [517, 234] on link "Oefenen" at bounding box center [510, 236] width 54 height 21
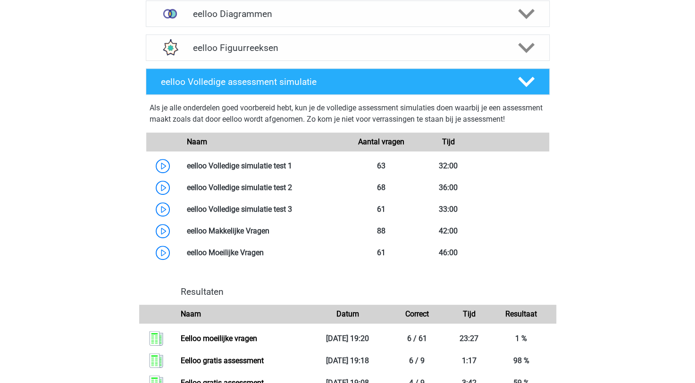
scroll to position [519, 0]
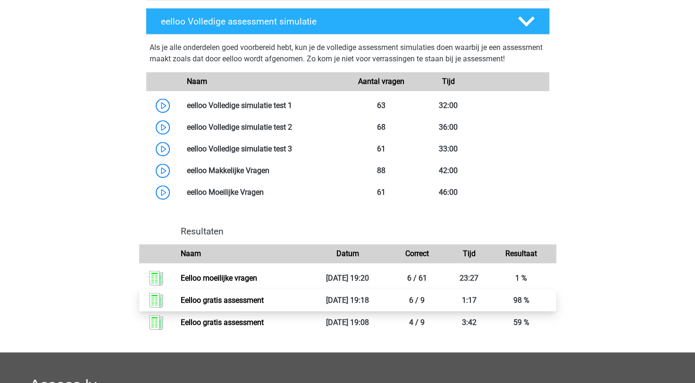
click at [197, 305] on link "Eelloo gratis assessment" at bounding box center [222, 300] width 83 height 9
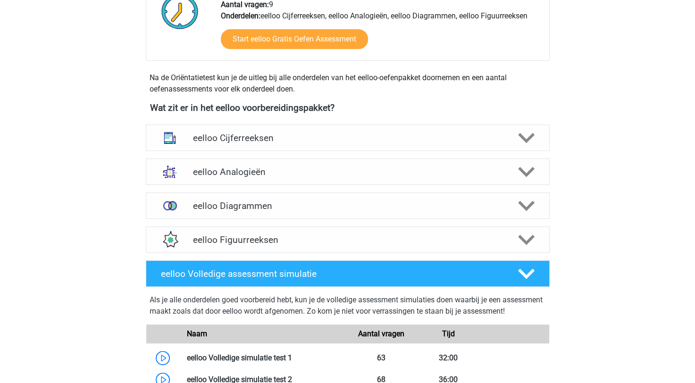
scroll to position [189, 0]
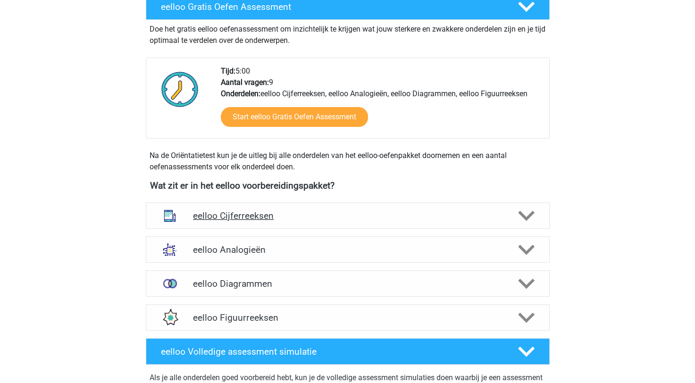
click at [304, 213] on h4 "eelloo Cijferreeksen" at bounding box center [347, 216] width 309 height 11
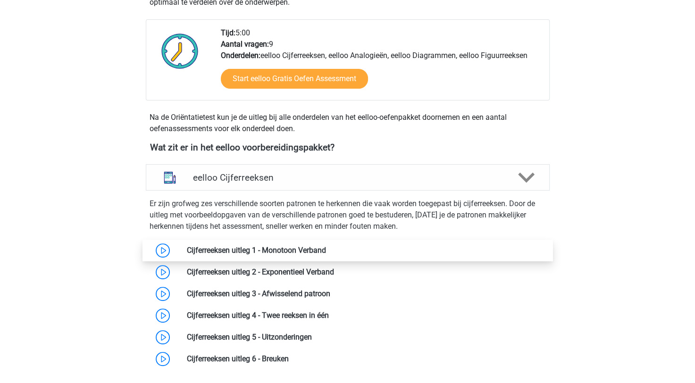
scroll to position [283, 0]
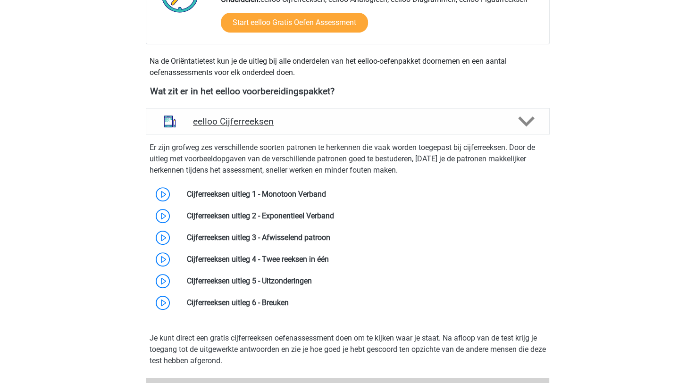
click at [522, 118] on polygon at bounding box center [526, 122] width 17 height 10
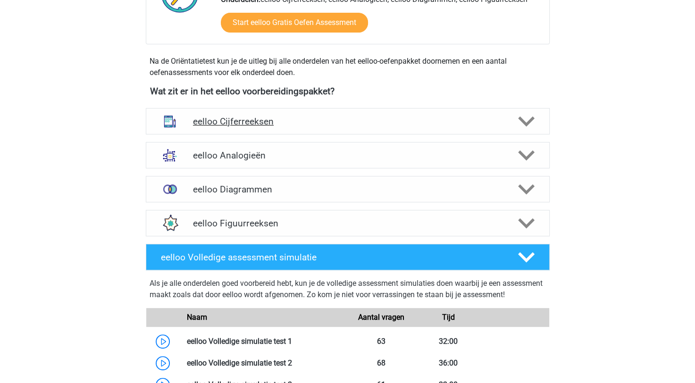
scroll to position [189, 0]
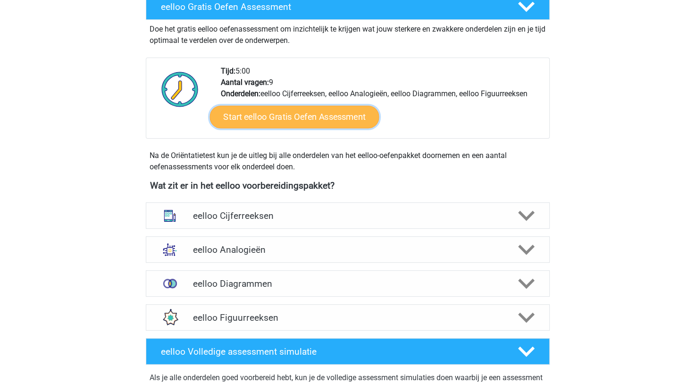
click at [314, 117] on link "Start eelloo Gratis Oefen Assessment" at bounding box center [294, 117] width 169 height 23
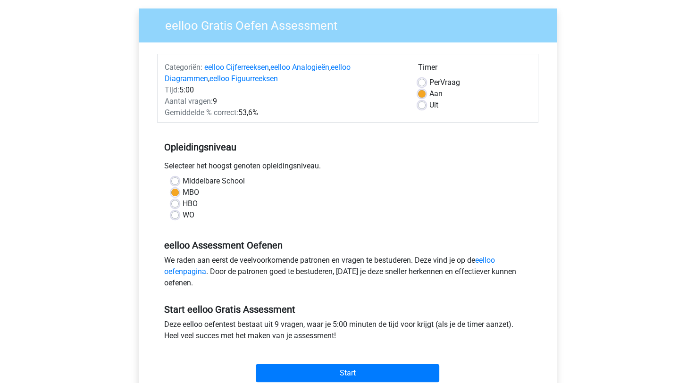
scroll to position [189, 0]
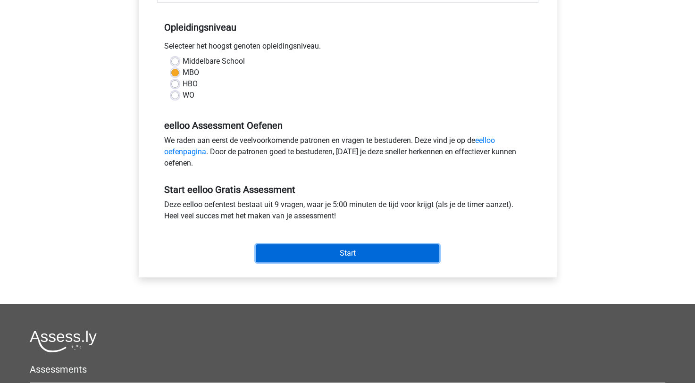
click at [384, 247] on input "Start" at bounding box center [348, 254] width 184 height 18
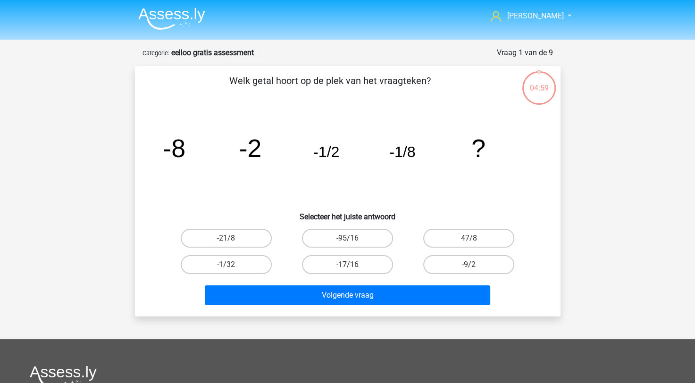
click at [368, 269] on label "-17/16" at bounding box center [347, 264] width 91 height 19
click at [354, 269] on input "-17/16" at bounding box center [350, 268] width 6 height 6
radio input "true"
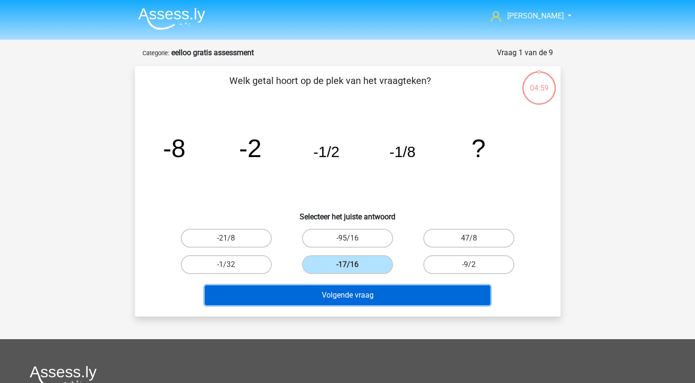
click at [387, 295] on button "Volgende vraag" at bounding box center [348, 296] width 286 height 20
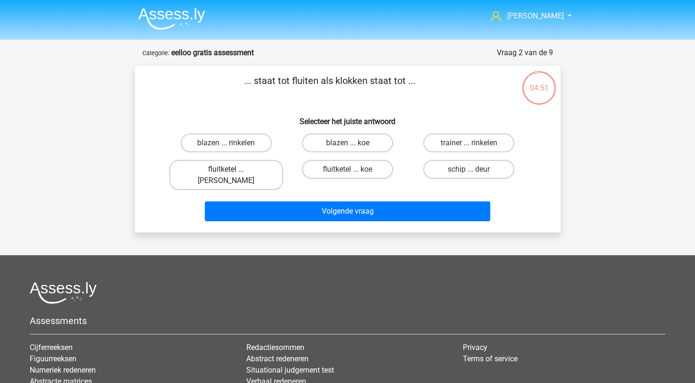
click at [236, 169] on label "fluitketel ... luiden" at bounding box center [226, 175] width 114 height 30
click at [232, 169] on input "fluitketel ... luiden" at bounding box center [229, 172] width 6 height 6
radio input "true"
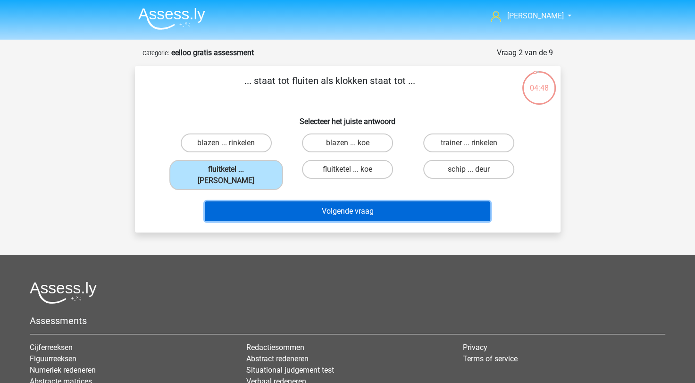
click at [378, 205] on button "Volgende vraag" at bounding box center [348, 212] width 286 height 20
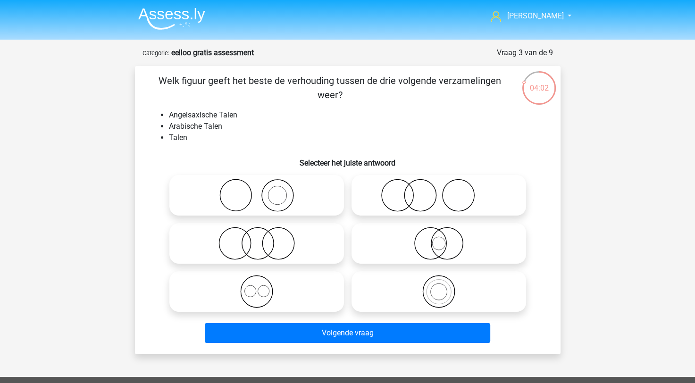
click at [264, 297] on icon at bounding box center [256, 291] width 167 height 33
click at [263, 287] on input "radio" at bounding box center [260, 284] width 6 height 6
radio input "true"
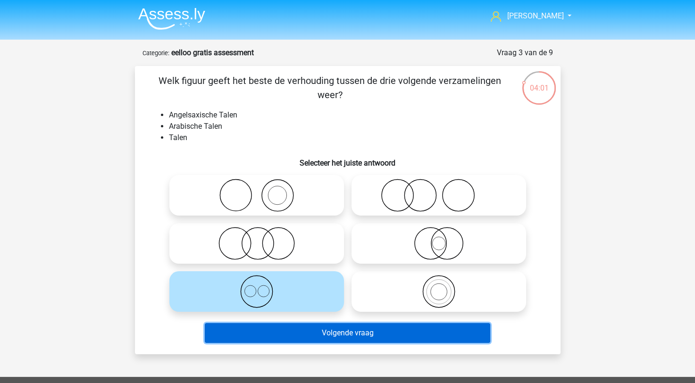
click at [300, 336] on button "Volgende vraag" at bounding box center [348, 333] width 286 height 20
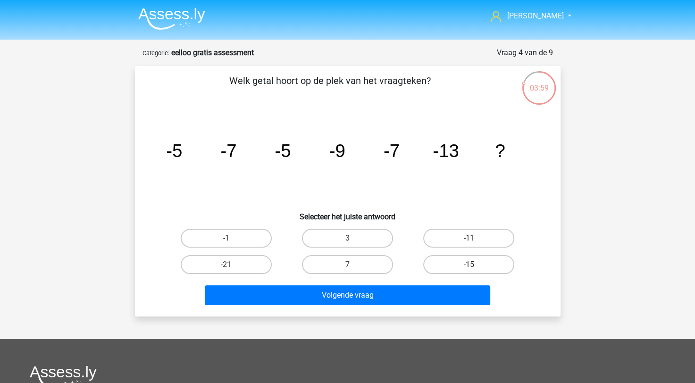
click at [482, 270] on label "-15" at bounding box center [468, 264] width 91 height 19
click at [475, 270] on input "-15" at bounding box center [472, 268] width 6 height 6
radio input "true"
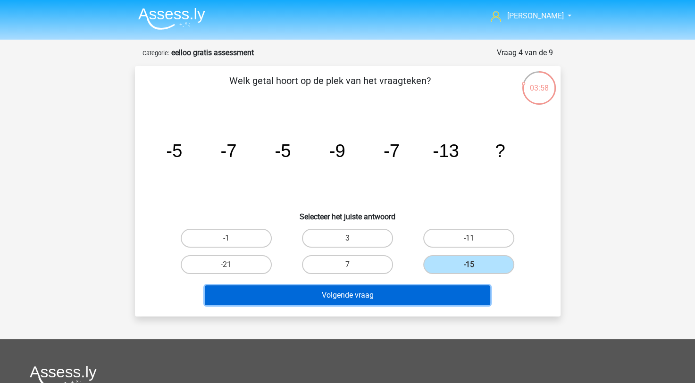
drag, startPoint x: 415, startPoint y: 287, endPoint x: 406, endPoint y: 295, distance: 11.7
click at [413, 291] on button "Volgende vraag" at bounding box center [348, 296] width 286 height 20
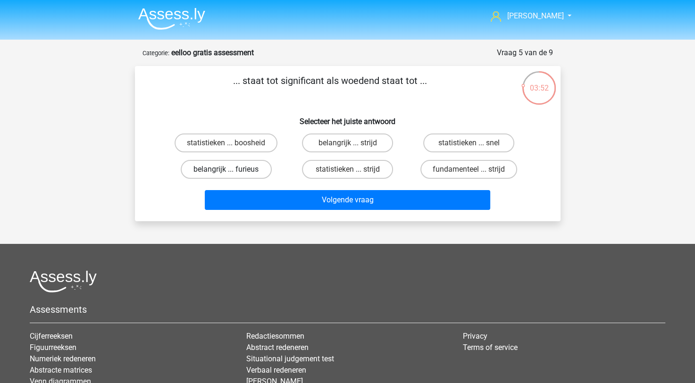
click at [246, 174] on label "belangrijk ... furieus" at bounding box center [226, 169] width 91 height 19
click at [232, 174] on input "belangrijk ... furieus" at bounding box center [229, 172] width 6 height 6
radio input "true"
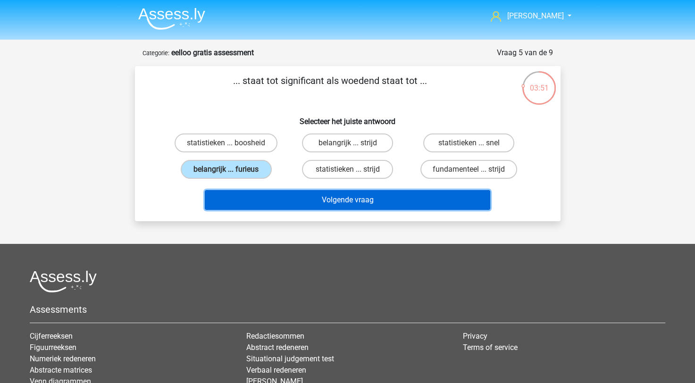
click at [328, 204] on button "Volgende vraag" at bounding box center [348, 200] width 286 height 20
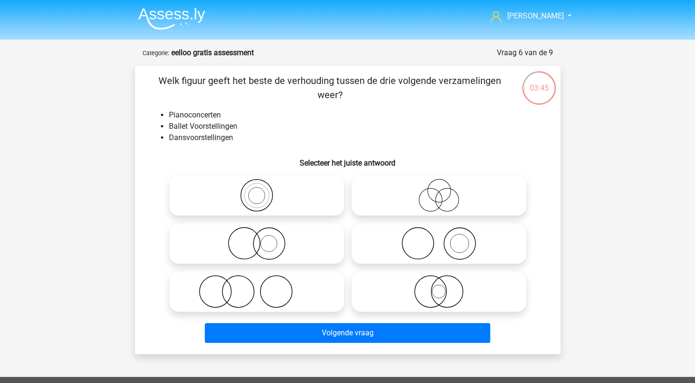
click at [449, 213] on label at bounding box center [439, 195] width 175 height 41
click at [445, 191] on input "radio" at bounding box center [442, 188] width 6 height 6
radio input "true"
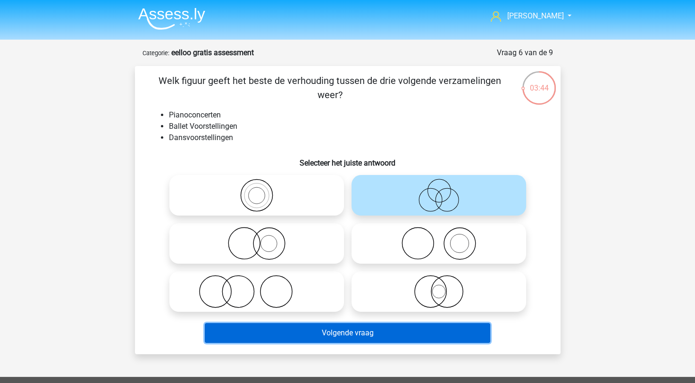
click at [362, 338] on button "Volgende vraag" at bounding box center [348, 333] width 286 height 20
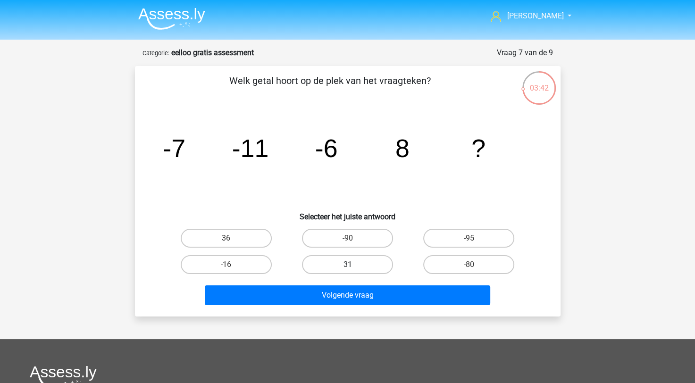
click at [343, 264] on label "31" at bounding box center [347, 264] width 91 height 19
click at [347, 265] on input "31" at bounding box center [350, 268] width 6 height 6
radio input "true"
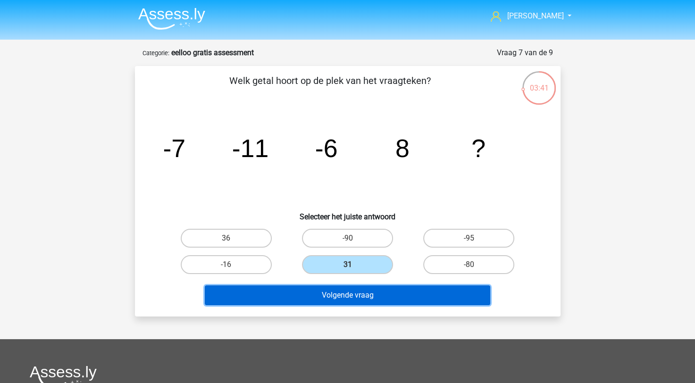
click at [311, 289] on button "Volgende vraag" at bounding box center [348, 296] width 286 height 20
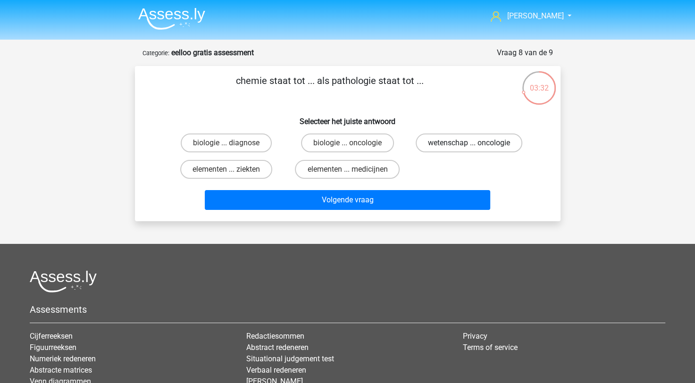
click at [450, 150] on label "wetenschap ... oncologie" at bounding box center [469, 143] width 107 height 19
click at [469, 149] on input "wetenschap ... oncologie" at bounding box center [472, 146] width 6 height 6
radio input "true"
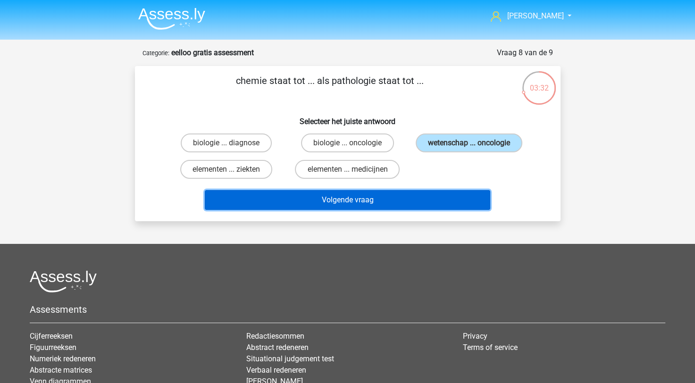
click at [406, 206] on button "Volgende vraag" at bounding box center [348, 200] width 286 height 20
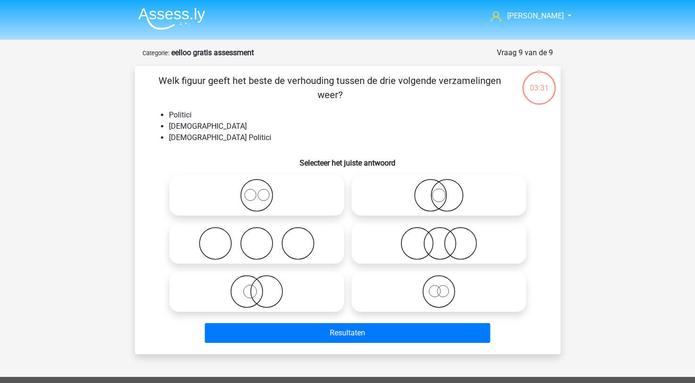
scroll to position [47, 0]
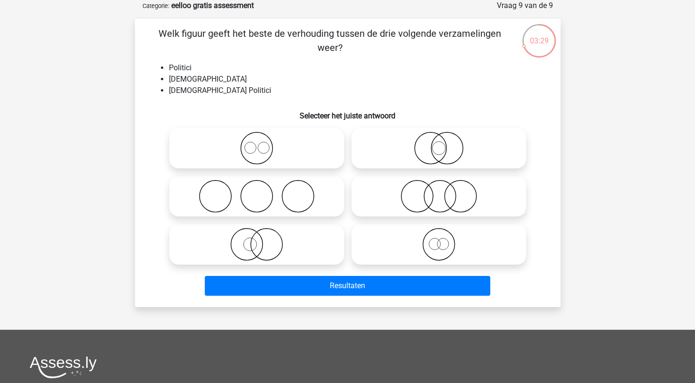
click at [440, 252] on icon at bounding box center [438, 244] width 167 height 33
click at [440, 240] on input "radio" at bounding box center [442, 237] width 6 height 6
radio input "true"
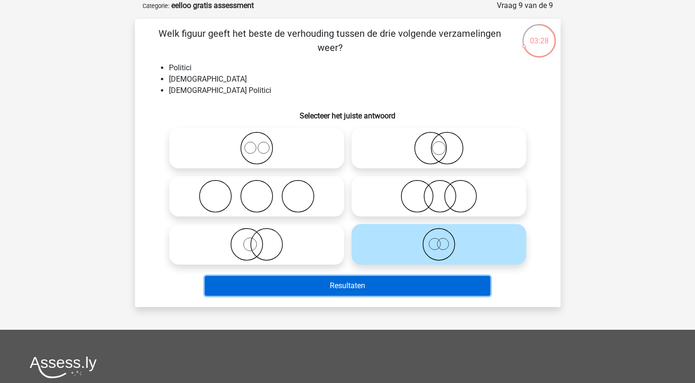
click at [400, 284] on button "Resultaten" at bounding box center [348, 286] width 286 height 20
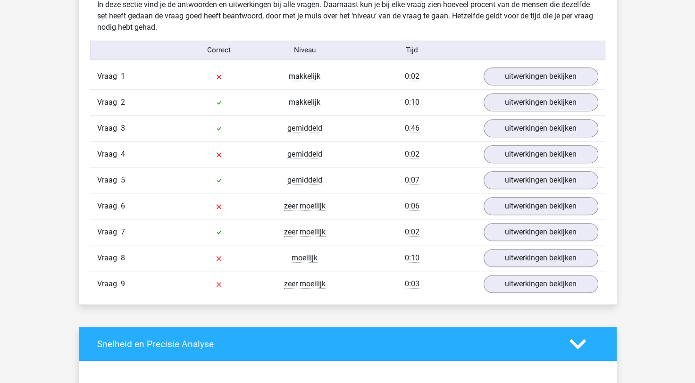
scroll to position [802, 0]
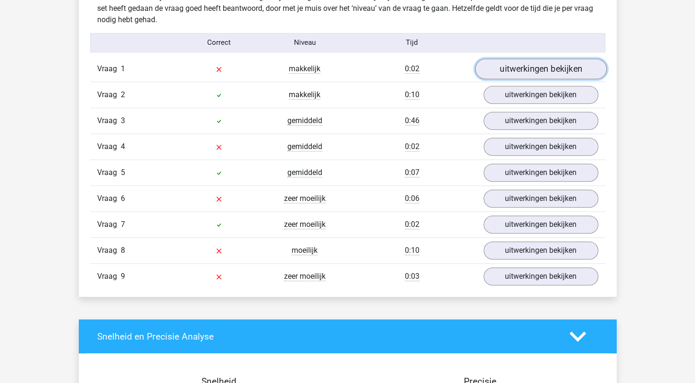
click at [517, 61] on link "uitwerkingen bekijken" at bounding box center [541, 69] width 132 height 21
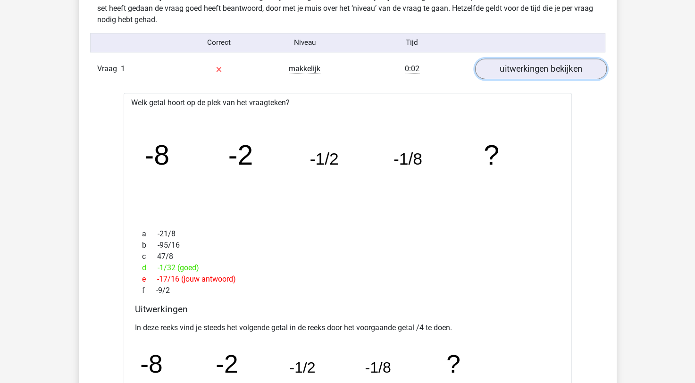
click at [517, 64] on link "uitwerkingen bekijken" at bounding box center [541, 69] width 132 height 21
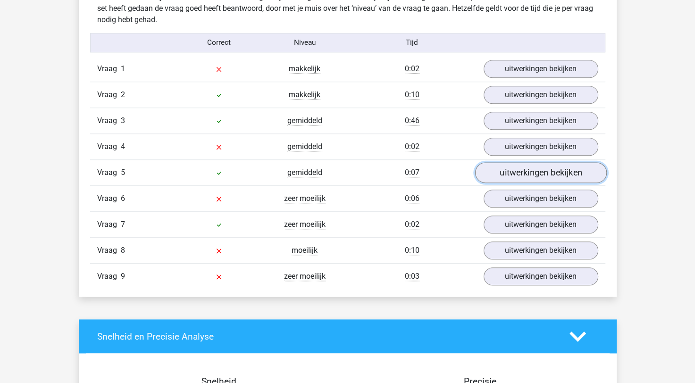
click at [530, 177] on link "uitwerkingen bekijken" at bounding box center [541, 172] width 132 height 21
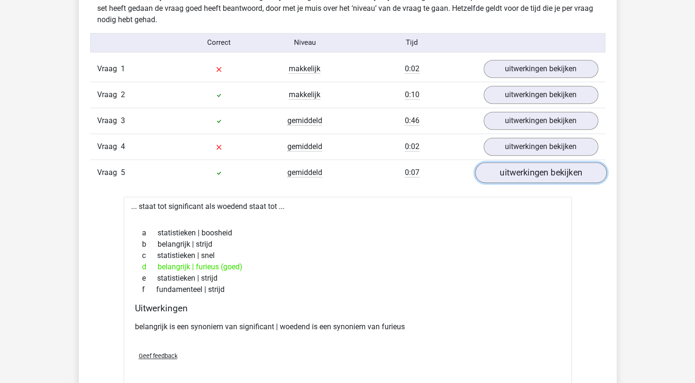
click at [530, 177] on link "uitwerkingen bekijken" at bounding box center [541, 172] width 132 height 21
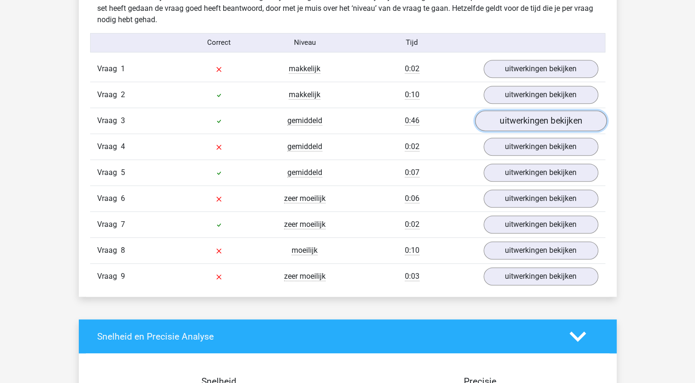
click at [544, 126] on link "uitwerkingen bekijken" at bounding box center [541, 120] width 132 height 21
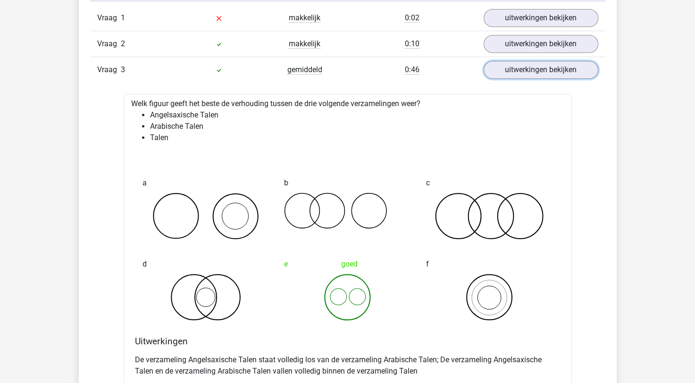
scroll to position [850, 0]
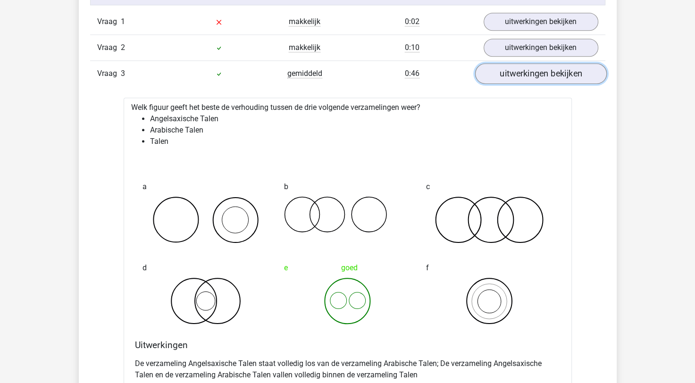
click at [521, 75] on link "uitwerkingen bekijken" at bounding box center [541, 73] width 132 height 21
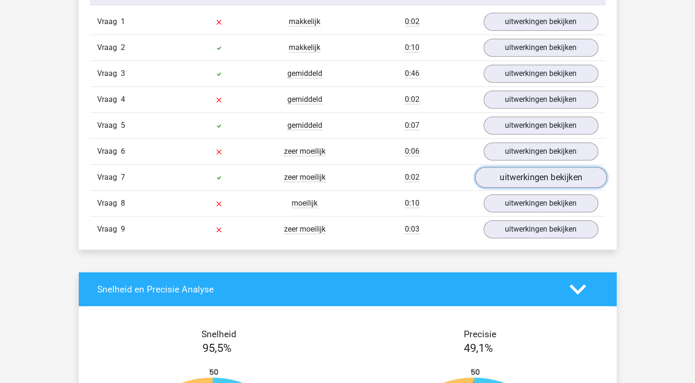
click at [517, 179] on link "uitwerkingen bekijken" at bounding box center [541, 177] width 132 height 21
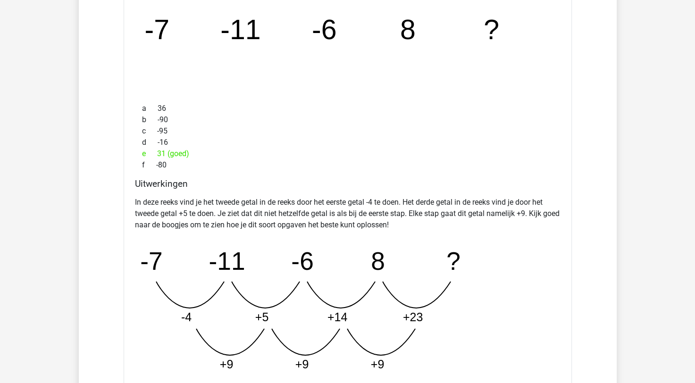
scroll to position [991, 0]
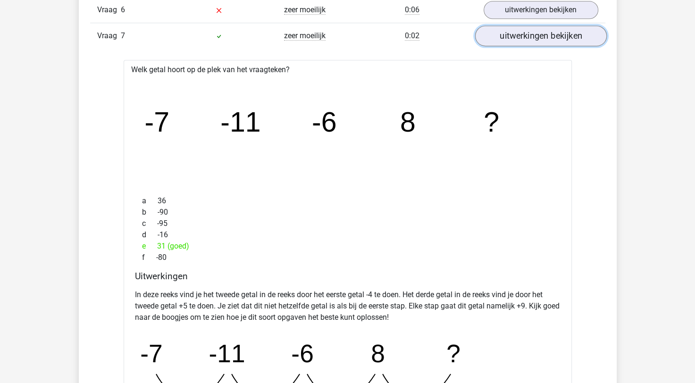
click at [535, 40] on link "uitwerkingen bekijken" at bounding box center [541, 35] width 132 height 21
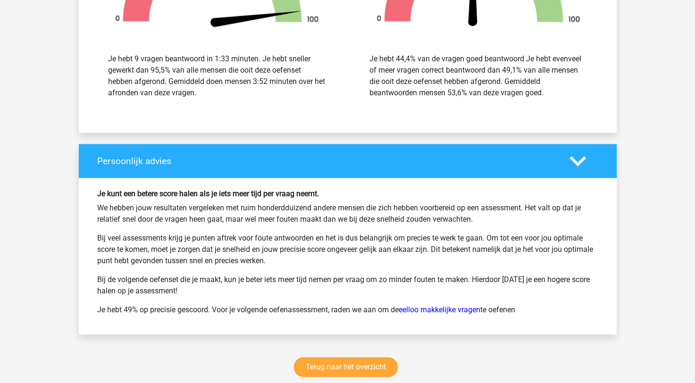
scroll to position [1416, 0]
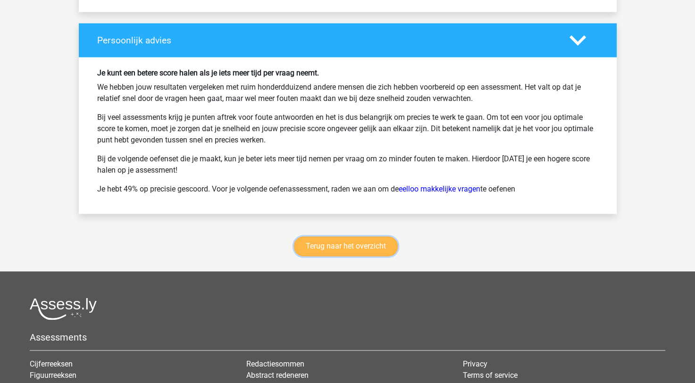
click at [369, 243] on link "Terug naar het overzicht" at bounding box center [346, 246] width 104 height 20
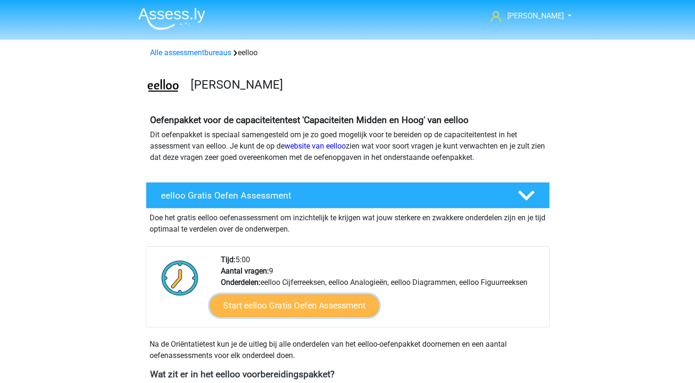
click at [319, 312] on link "Start eelloo Gratis Oefen Assessment" at bounding box center [294, 306] width 169 height 23
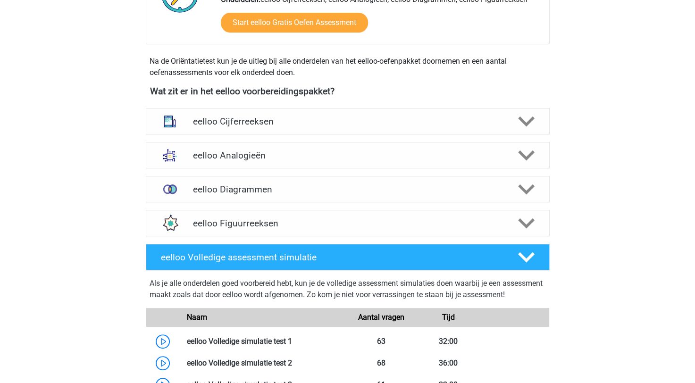
scroll to position [425, 0]
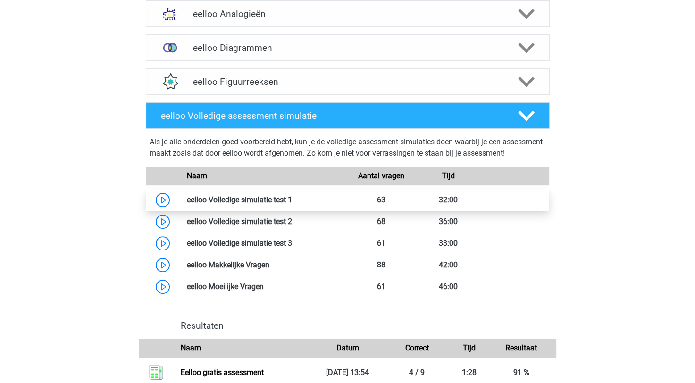
click at [292, 204] on link at bounding box center [292, 199] width 0 height 9
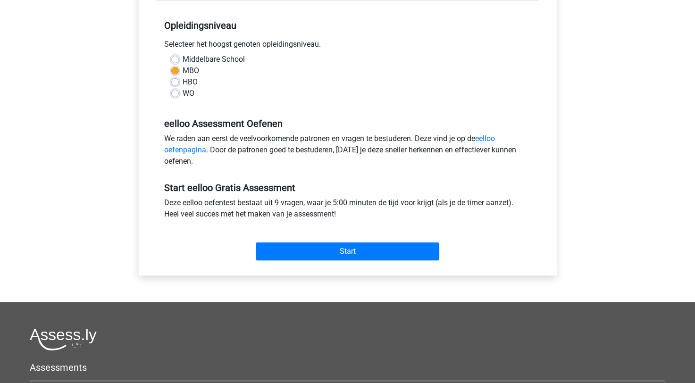
scroll to position [236, 0]
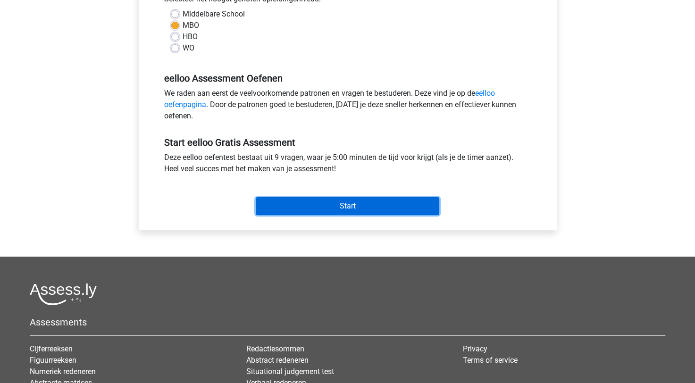
click at [325, 209] on input "Start" at bounding box center [348, 206] width 184 height 18
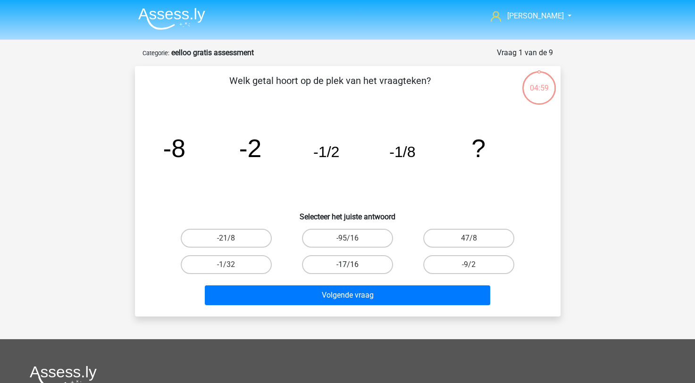
click at [371, 270] on label "-17/16" at bounding box center [347, 264] width 91 height 19
click at [354, 270] on input "-17/16" at bounding box center [350, 268] width 6 height 6
radio input "true"
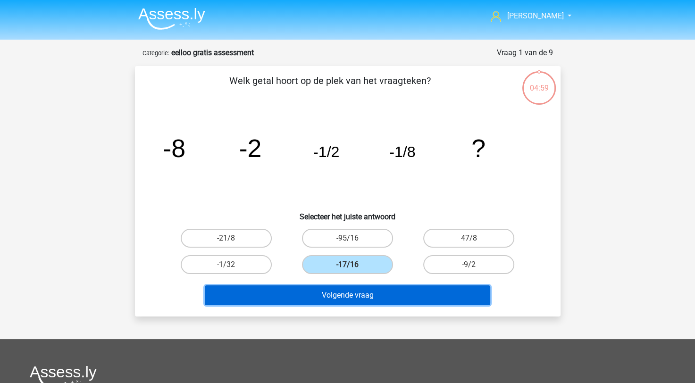
click at [368, 295] on button "Volgende vraag" at bounding box center [348, 296] width 286 height 20
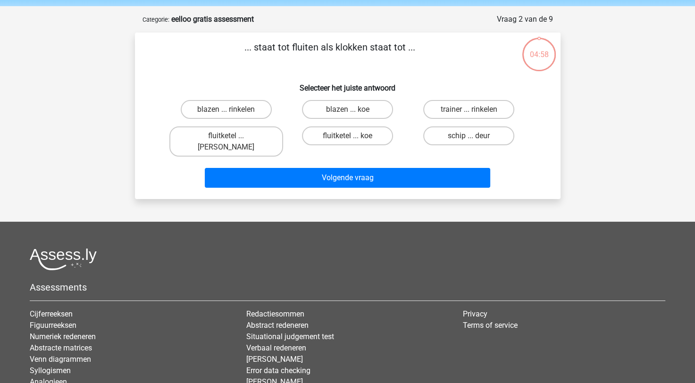
scroll to position [47, 0]
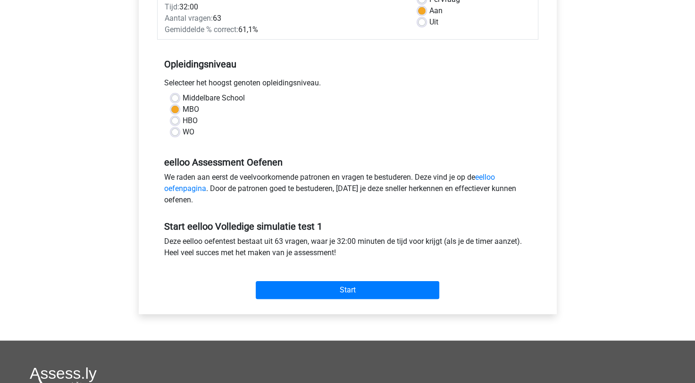
scroll to position [189, 0]
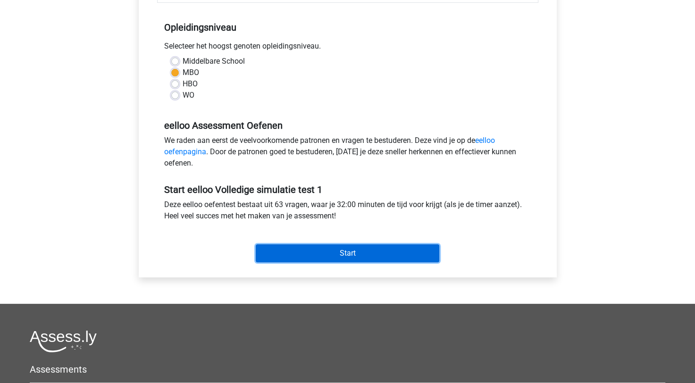
click at [305, 251] on input "Start" at bounding box center [348, 254] width 184 height 18
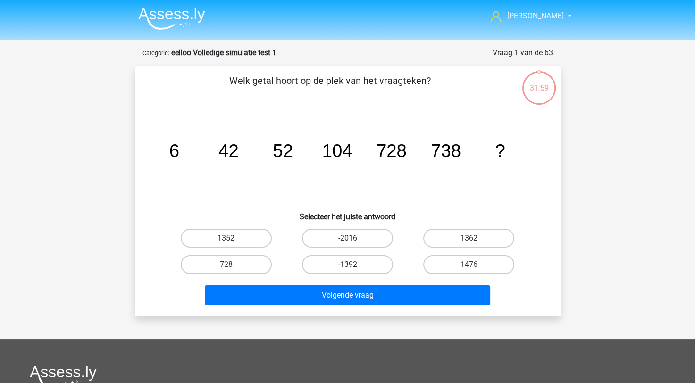
drag, startPoint x: 374, startPoint y: 266, endPoint x: 370, endPoint y: 283, distance: 17.5
click at [374, 266] on label "-1392" at bounding box center [347, 264] width 91 height 19
click at [354, 266] on input "-1392" at bounding box center [350, 268] width 6 height 6
radio input "true"
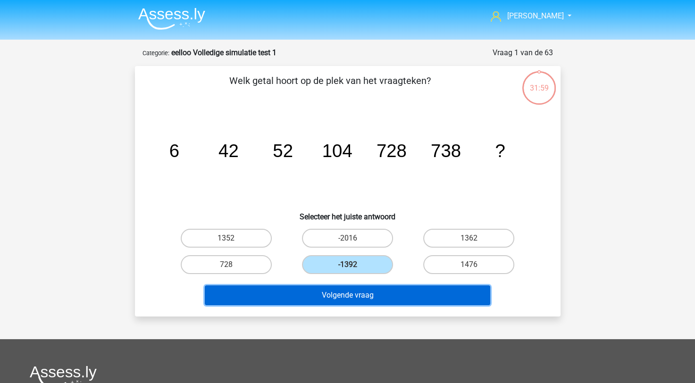
click at [359, 294] on button "Volgende vraag" at bounding box center [348, 296] width 286 height 20
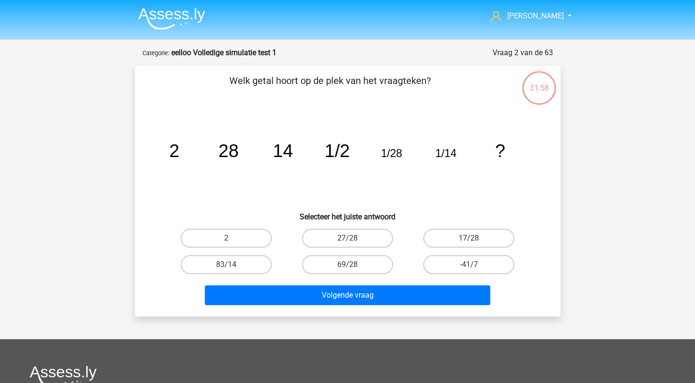
scroll to position [47, 0]
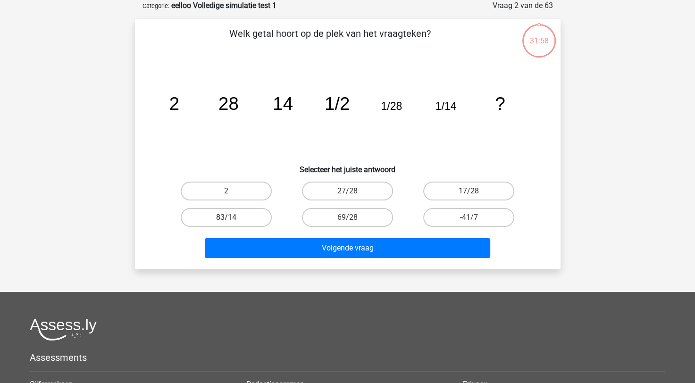
click at [257, 211] on label "83/14" at bounding box center [226, 217] width 91 height 19
click at [232, 218] on input "83/14" at bounding box center [229, 221] width 6 height 6
radio input "true"
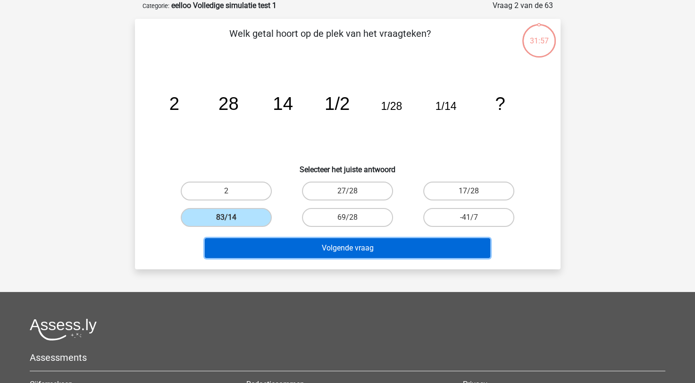
click at [272, 251] on button "Volgende vraag" at bounding box center [348, 248] width 286 height 20
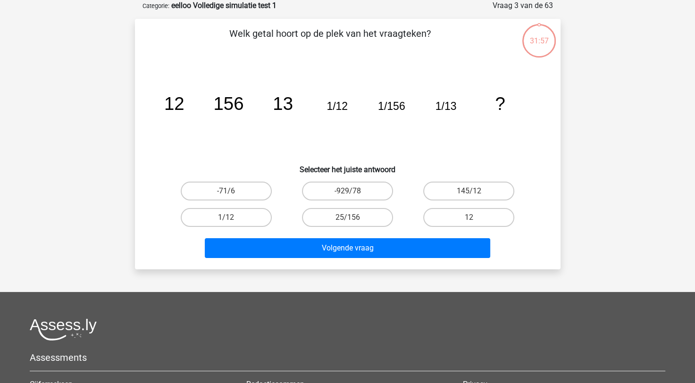
click at [471, 194] on input "145/12" at bounding box center [472, 194] width 6 height 6
radio input "true"
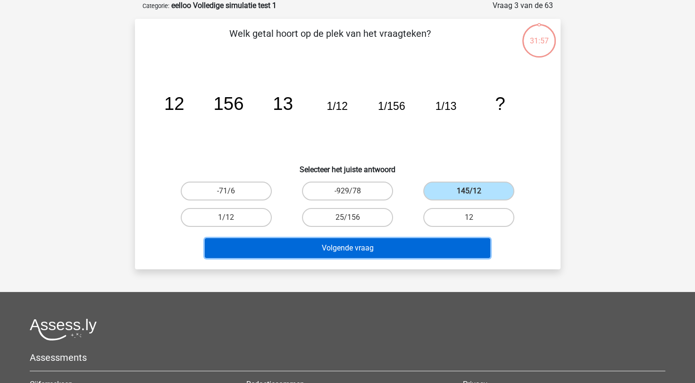
click at [437, 238] on button "Volgende vraag" at bounding box center [348, 248] width 286 height 20
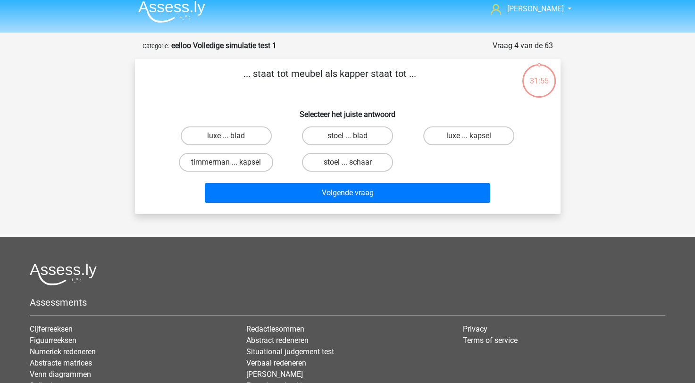
scroll to position [0, 0]
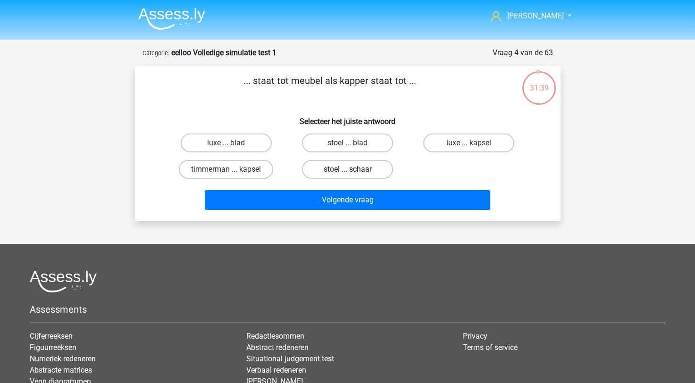
click at [334, 175] on label "stoel ... schaar" at bounding box center [347, 169] width 91 height 19
click at [347, 175] on input "stoel ... schaar" at bounding box center [350, 172] width 6 height 6
radio input "true"
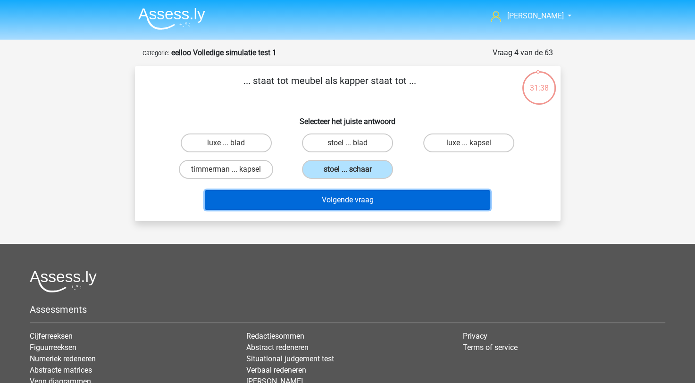
click at [338, 204] on button "Volgende vraag" at bounding box center [348, 200] width 286 height 20
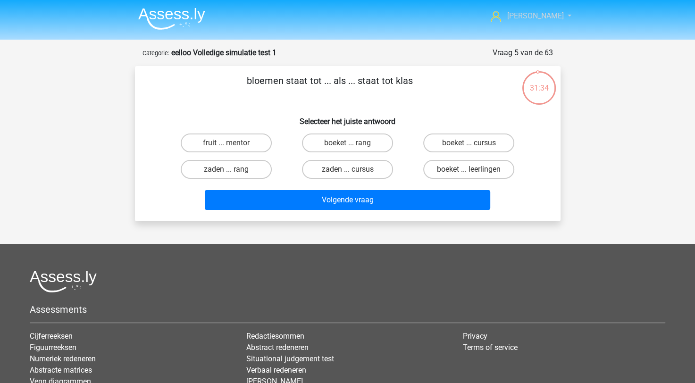
click at [501, 19] on icon at bounding box center [496, 16] width 10 height 10
click at [423, 17] on nav "kenneth kenny_schouten@live.nl" at bounding box center [348, 16] width 434 height 31
click at [169, 17] on img at bounding box center [171, 19] width 67 height 22
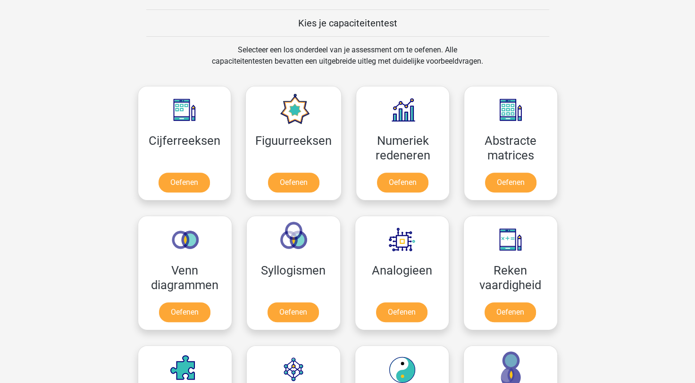
scroll to position [378, 0]
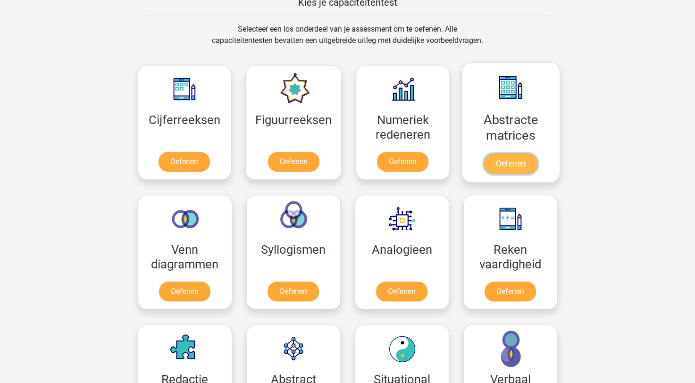
click at [518, 161] on link "Oefenen" at bounding box center [511, 163] width 54 height 21
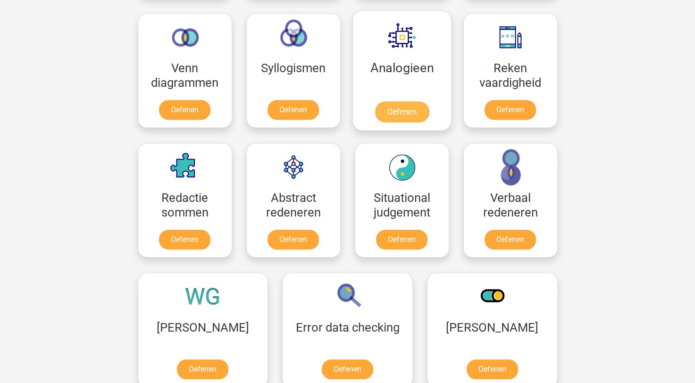
scroll to position [472, 0]
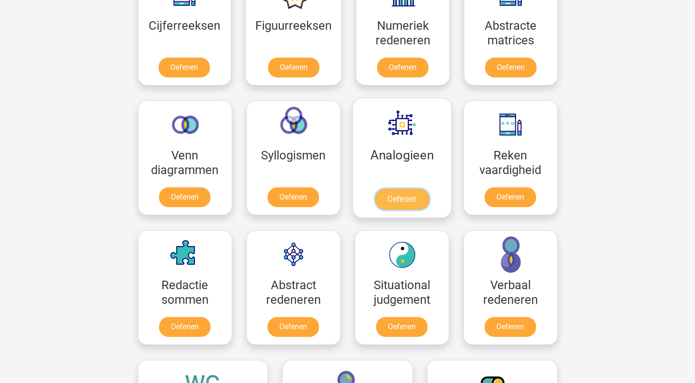
click at [410, 189] on link "Oefenen" at bounding box center [402, 199] width 54 height 21
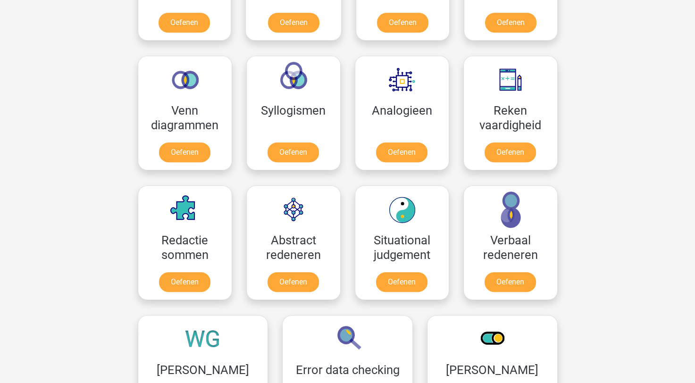
scroll to position [566, 0]
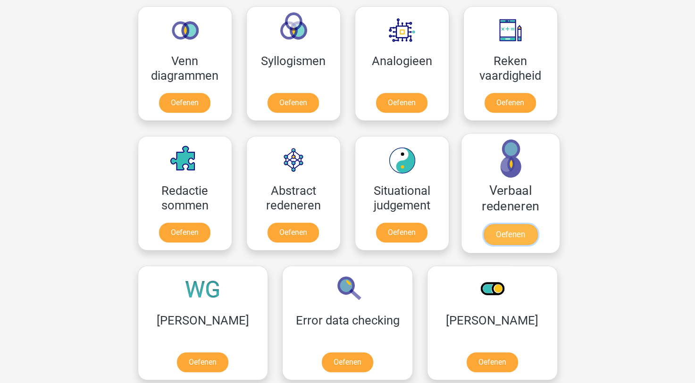
click at [519, 224] on link "Oefenen" at bounding box center [510, 234] width 54 height 21
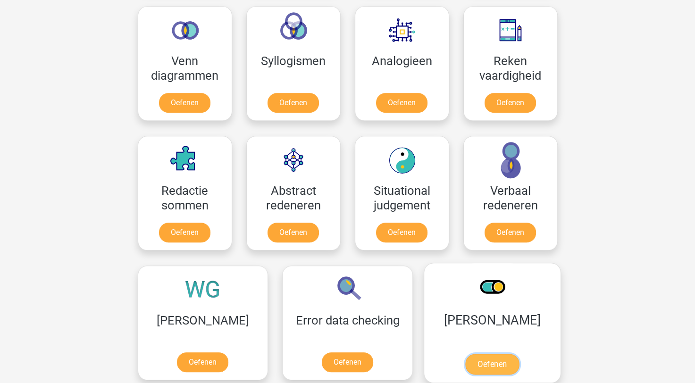
click at [465, 354] on link "Oefenen" at bounding box center [492, 364] width 54 height 21
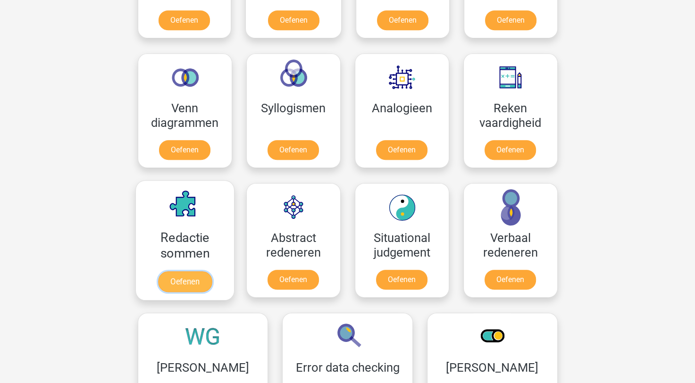
click at [186, 271] on link "Oefenen" at bounding box center [185, 281] width 54 height 21
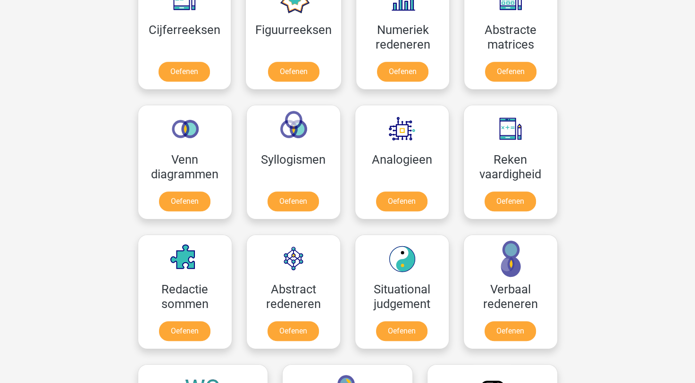
scroll to position [378, 0]
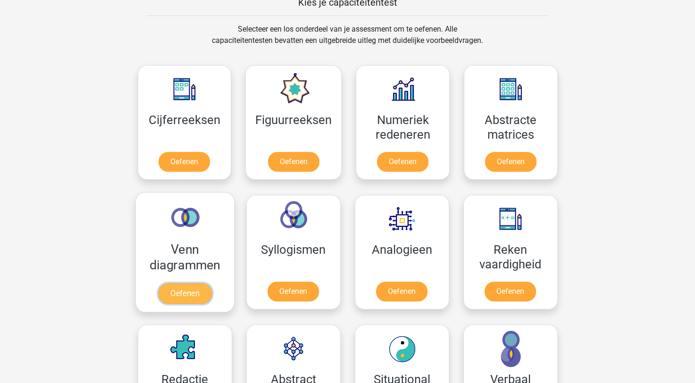
click at [198, 283] on link "Oefenen" at bounding box center [185, 293] width 54 height 21
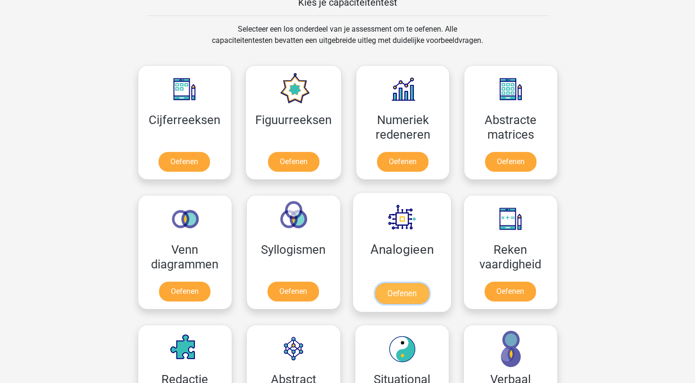
click at [388, 283] on link "Oefenen" at bounding box center [402, 293] width 54 height 21
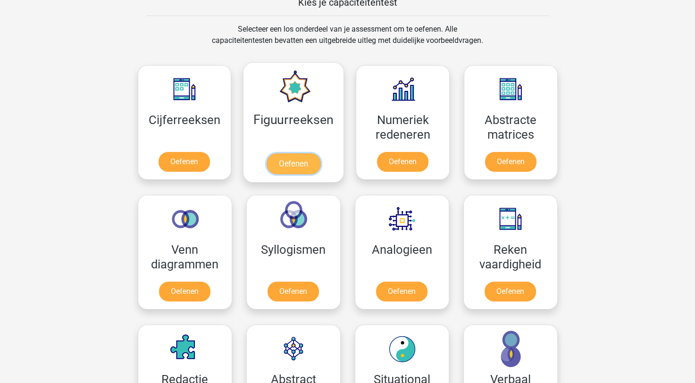
click at [311, 161] on link "Oefenen" at bounding box center [294, 163] width 54 height 21
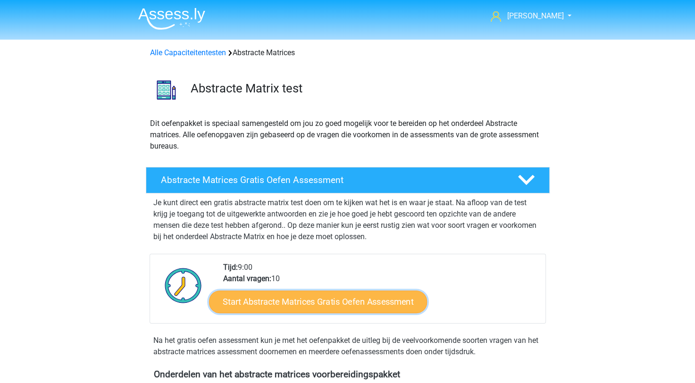
click at [311, 308] on link "Start Abstracte Matrices Gratis Oefen Assessment" at bounding box center [318, 301] width 218 height 23
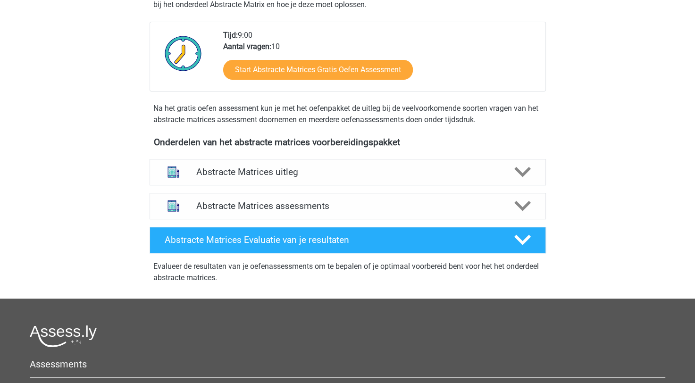
scroll to position [236, 0]
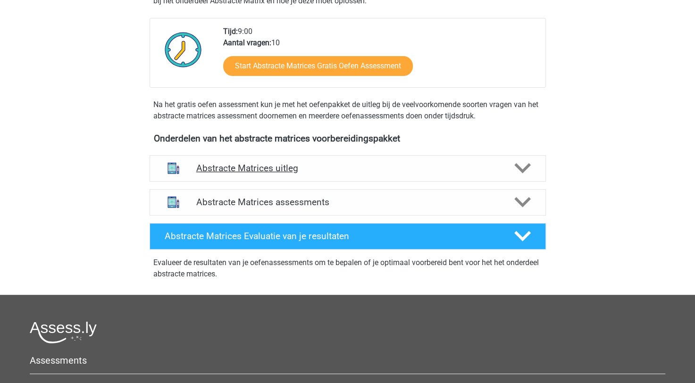
click at [358, 174] on div "Abstracte Matrices uitleg" at bounding box center [348, 168] width 396 height 26
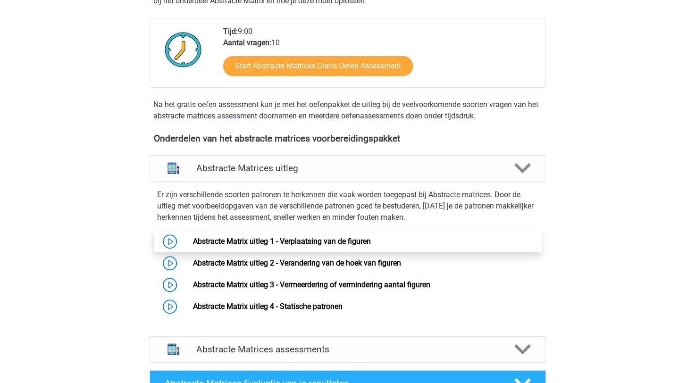
click at [298, 244] on link "Abstracte Matrix uitleg 1 - Verplaatsing van de figuren" at bounding box center [282, 241] width 178 height 9
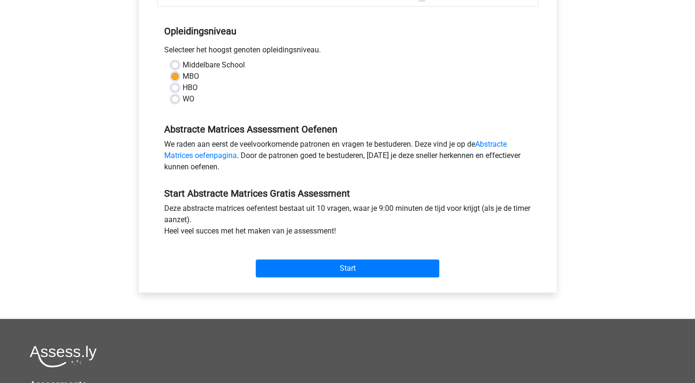
scroll to position [236, 0]
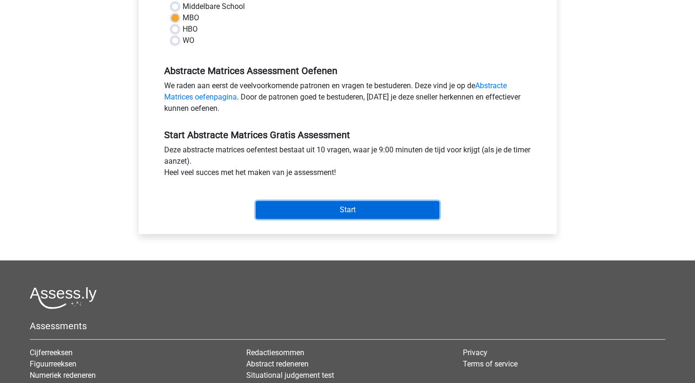
click at [314, 211] on input "Start" at bounding box center [348, 210] width 184 height 18
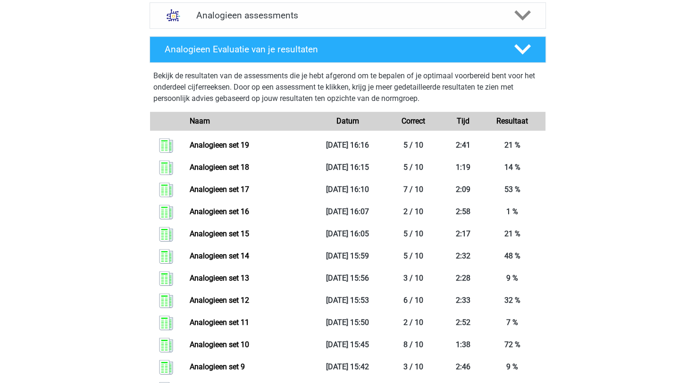
scroll to position [472, 0]
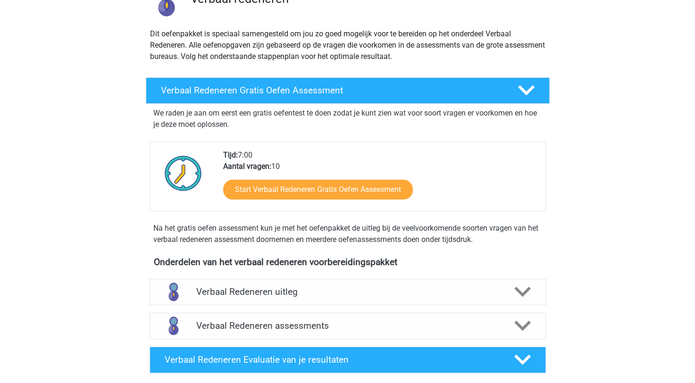
scroll to position [94, 0]
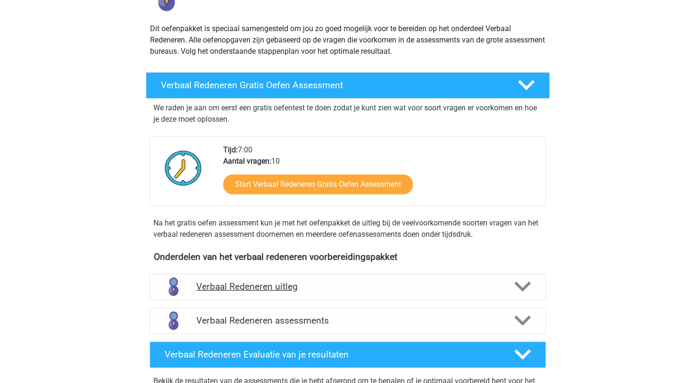
click at [284, 278] on div "Verbaal Redeneren uitleg" at bounding box center [348, 287] width 396 height 26
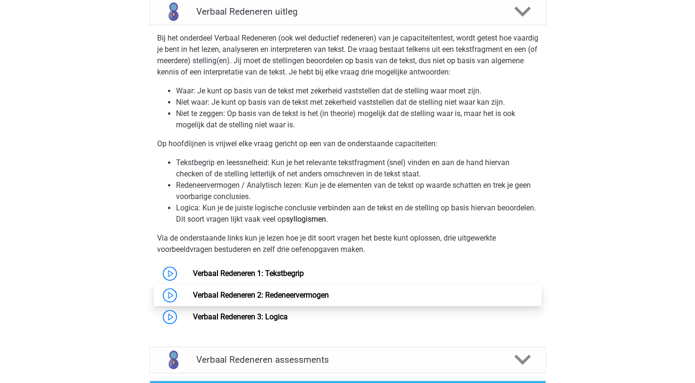
scroll to position [425, 0]
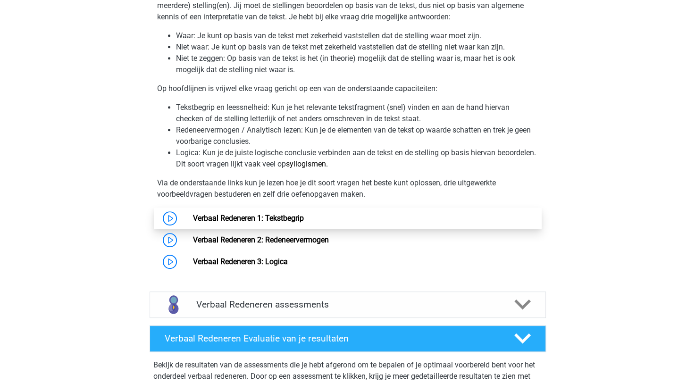
click at [245, 220] on link "Verbaal Redeneren 1: Tekstbegrip" at bounding box center [248, 218] width 111 height 9
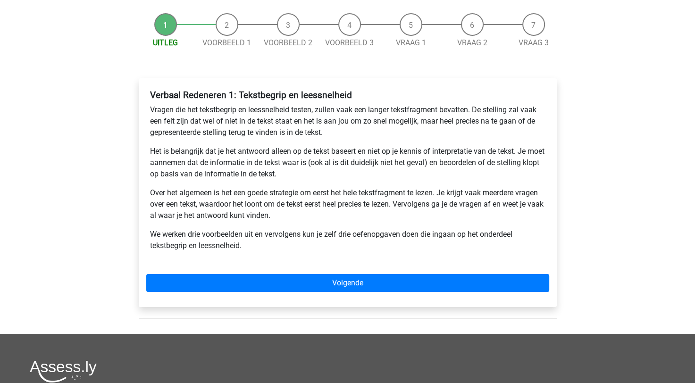
scroll to position [189, 0]
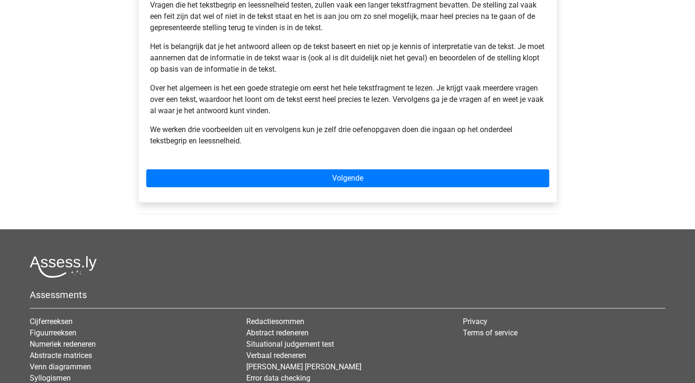
click at [261, 188] on div "Verbaal Redeneren 1: Tekstbegrip en leessnelheid Vragen die het tekstbegrip en …" at bounding box center [348, 88] width 418 height 229
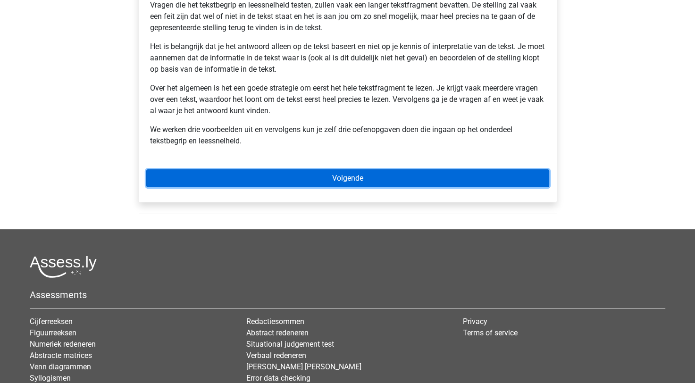
click at [263, 186] on link "Volgende" at bounding box center [347, 178] width 403 height 18
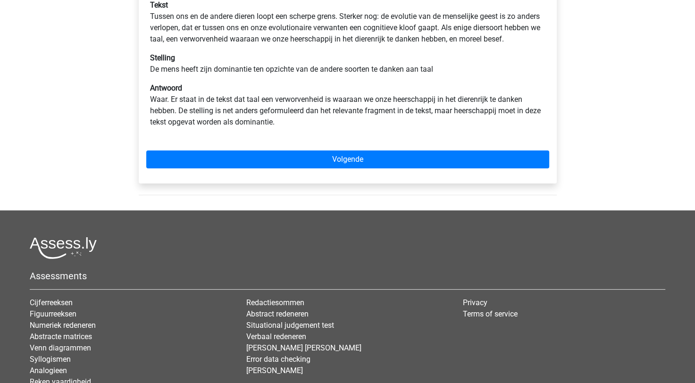
scroll to position [47, 0]
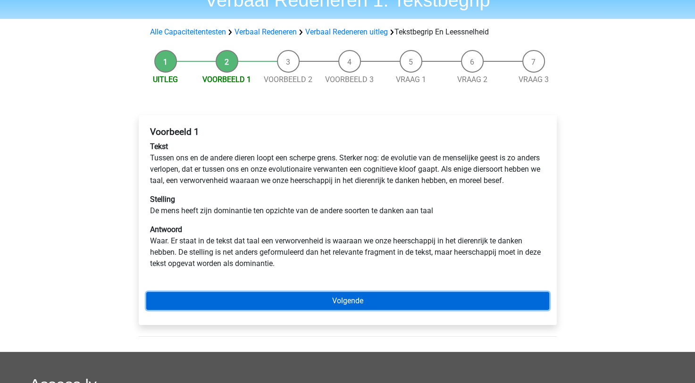
click at [255, 310] on link "Volgende" at bounding box center [347, 301] width 403 height 18
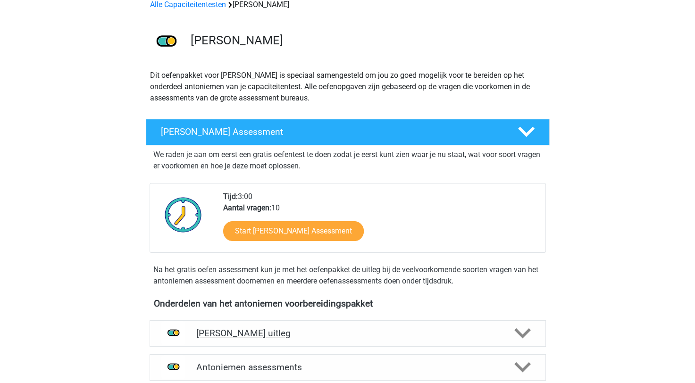
scroll to position [142, 0]
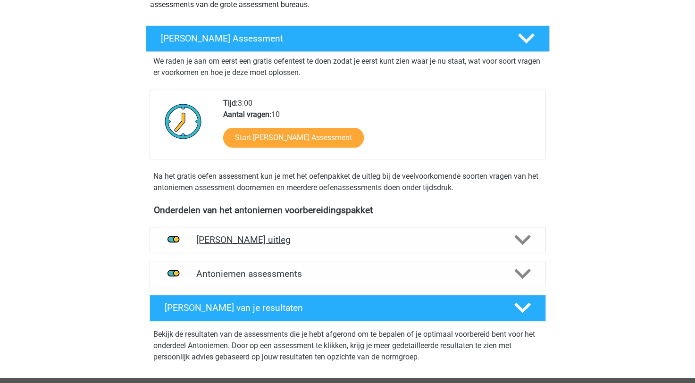
click at [244, 247] on div "Antoniemen uitleg" at bounding box center [348, 240] width 396 height 26
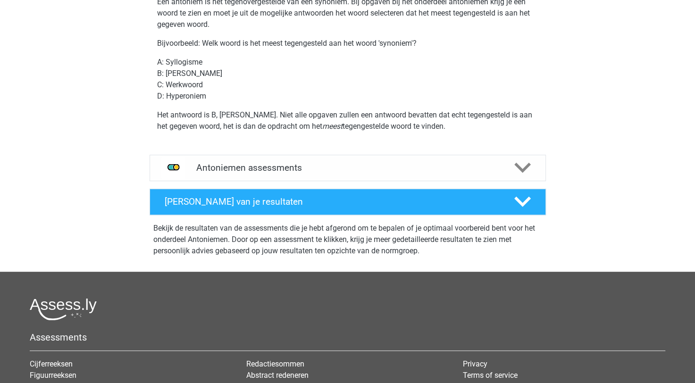
scroll to position [236, 0]
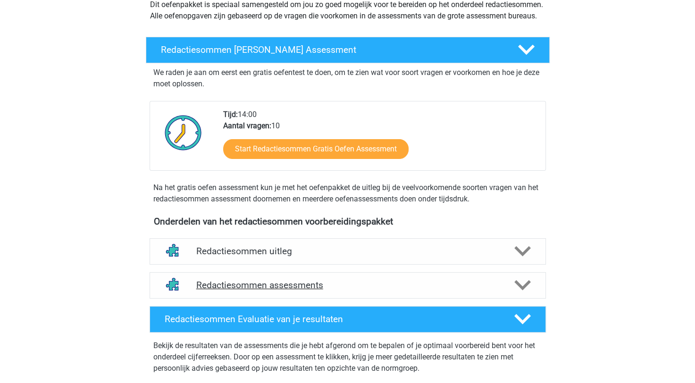
scroll to position [189, 0]
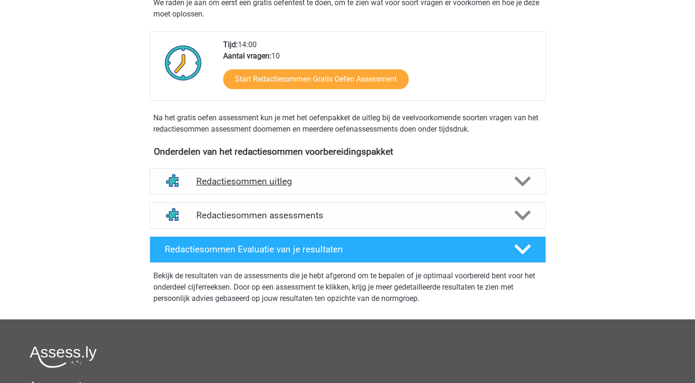
click at [240, 187] on h4 "Redactiesommen uitleg" at bounding box center [347, 181] width 303 height 11
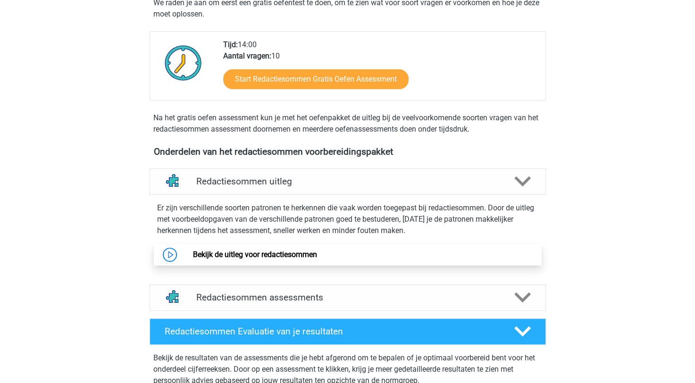
click at [236, 259] on link "Bekijk de uitleg voor redactiesommen" at bounding box center [255, 254] width 124 height 9
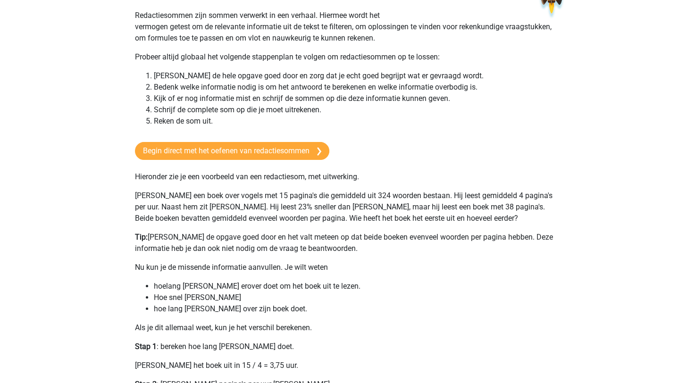
scroll to position [142, 0]
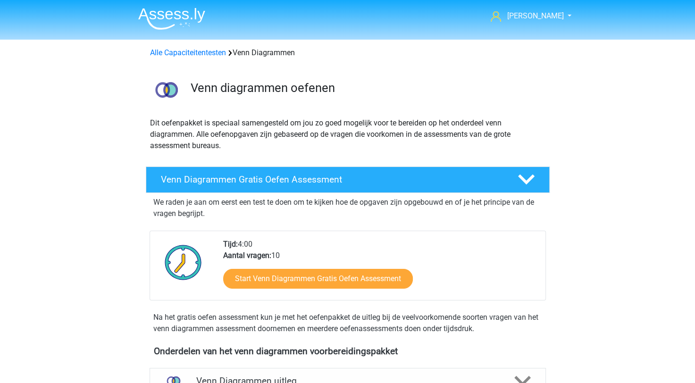
scroll to position [189, 0]
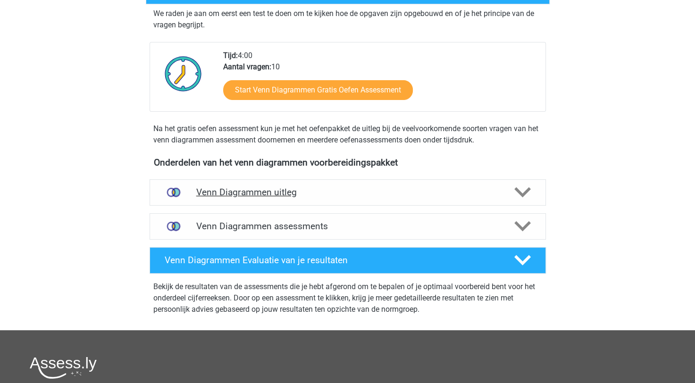
click at [234, 198] on div "Venn Diagrammen uitleg" at bounding box center [348, 192] width 396 height 26
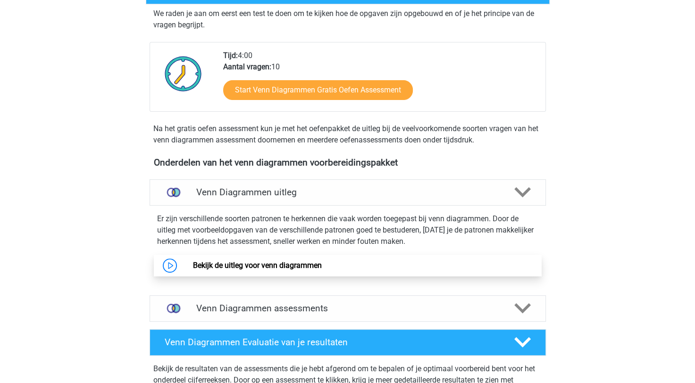
click at [264, 262] on link "Bekijk de uitleg voor venn diagrammen" at bounding box center [257, 265] width 129 height 9
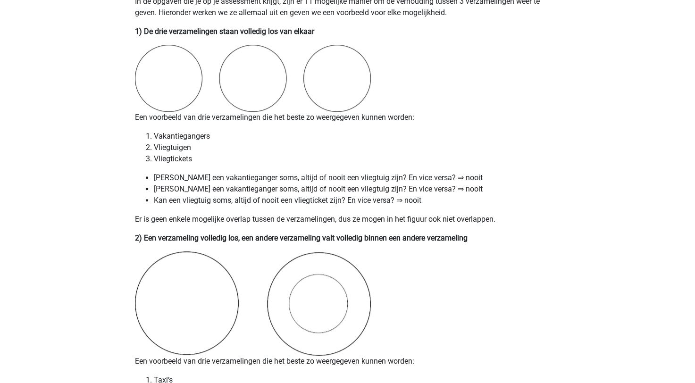
scroll to position [802, 0]
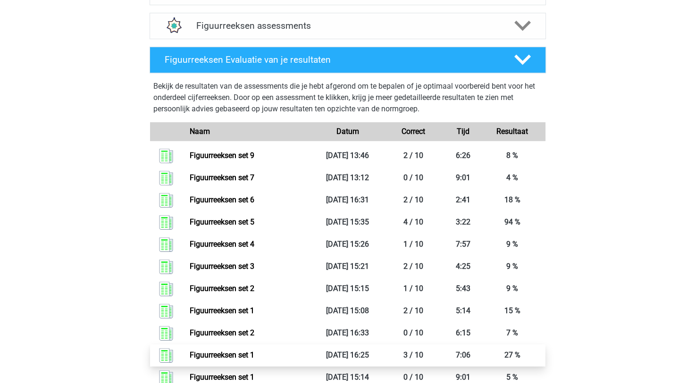
scroll to position [519, 0]
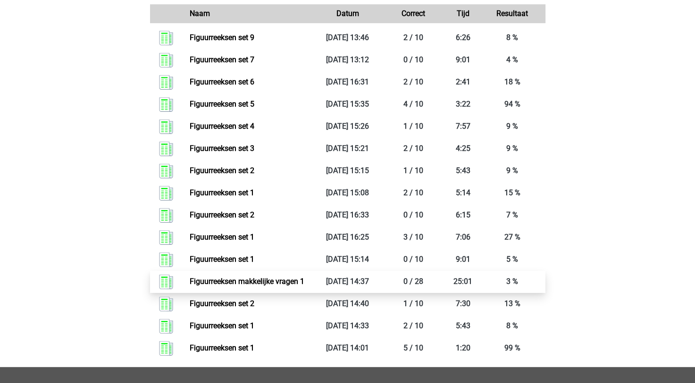
click at [282, 283] on link "Figuurreeksen makkelijke vragen 1" at bounding box center [247, 281] width 115 height 9
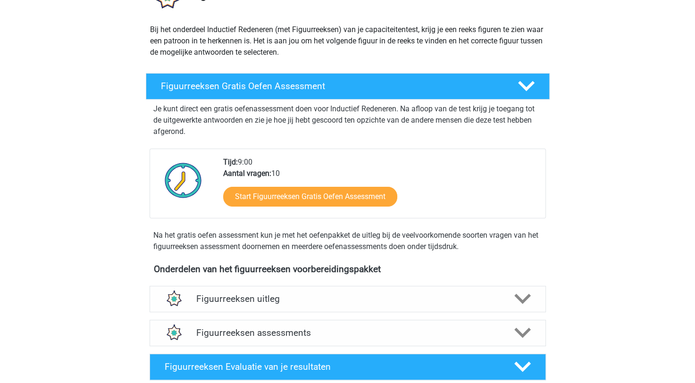
scroll to position [0, 0]
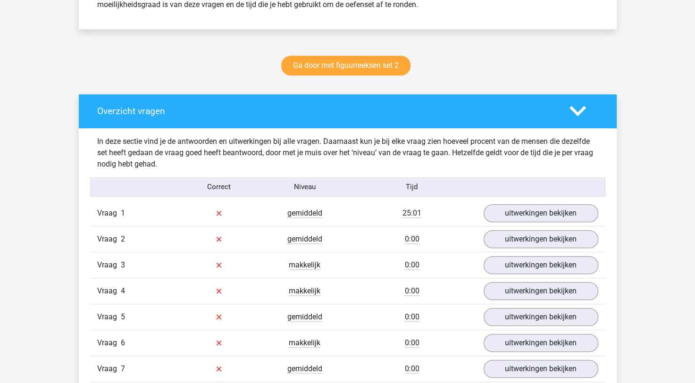
scroll to position [472, 0]
